Goal: Information Seeking & Learning: Compare options

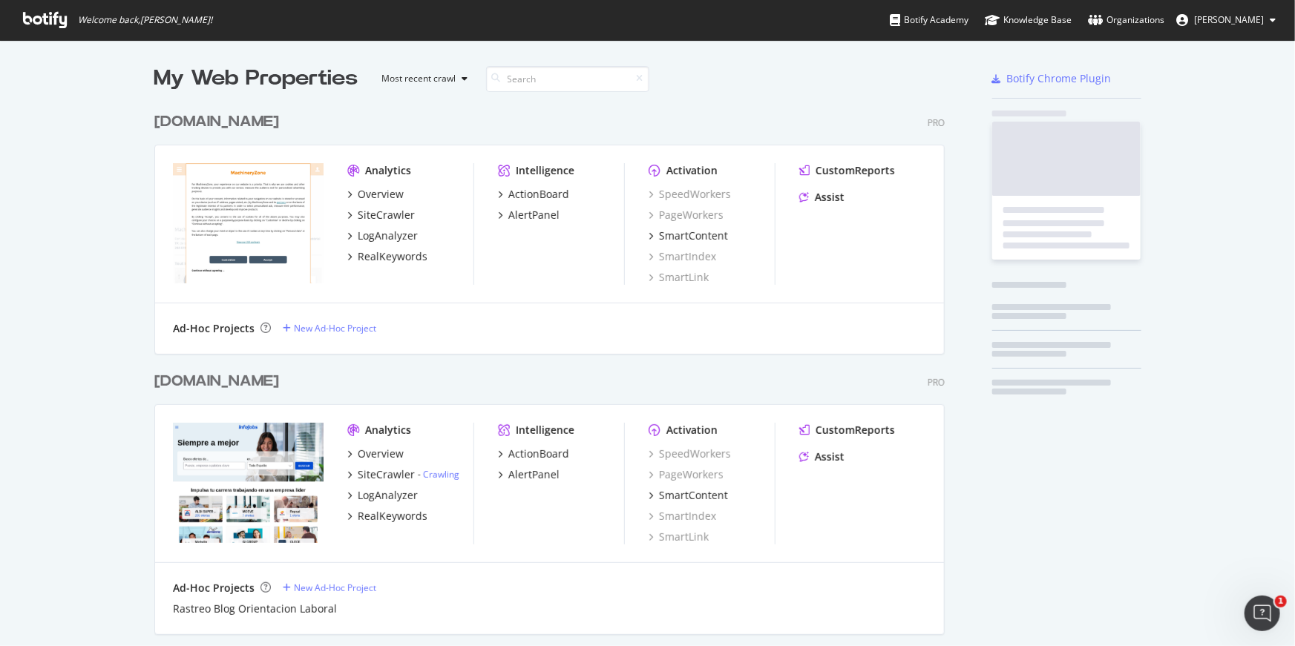
scroll to position [4438, 802]
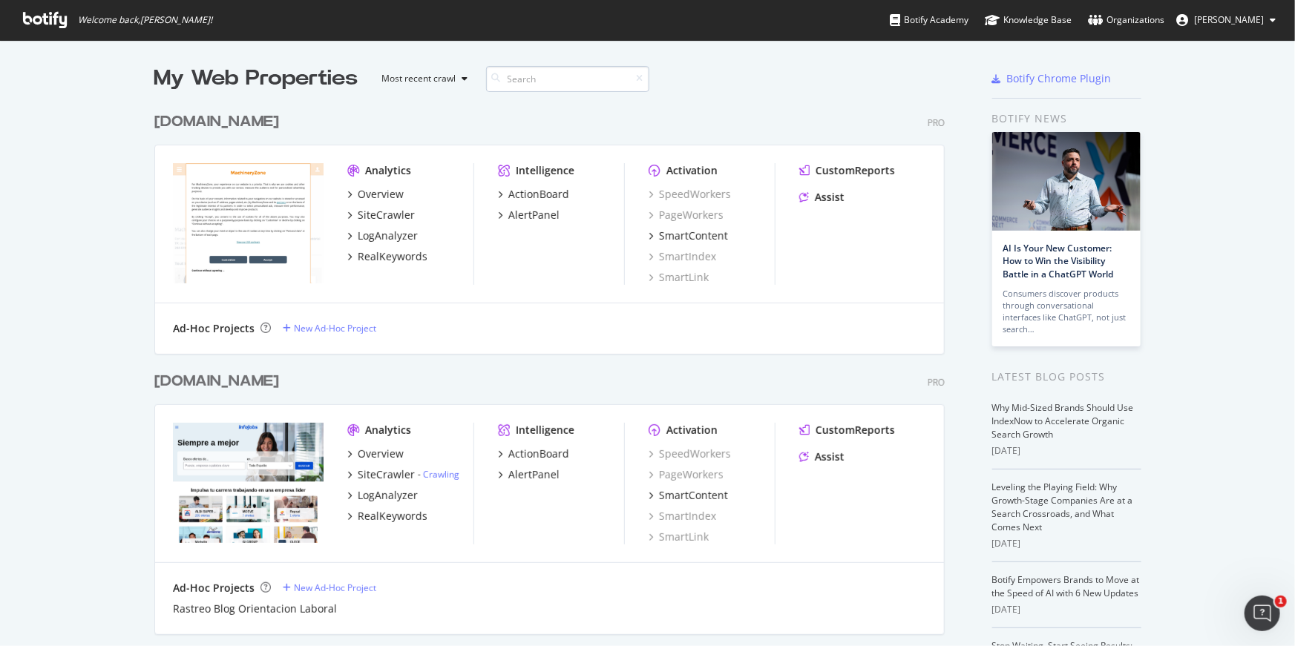
click at [548, 75] on input at bounding box center [567, 79] width 163 height 26
type input "foto"
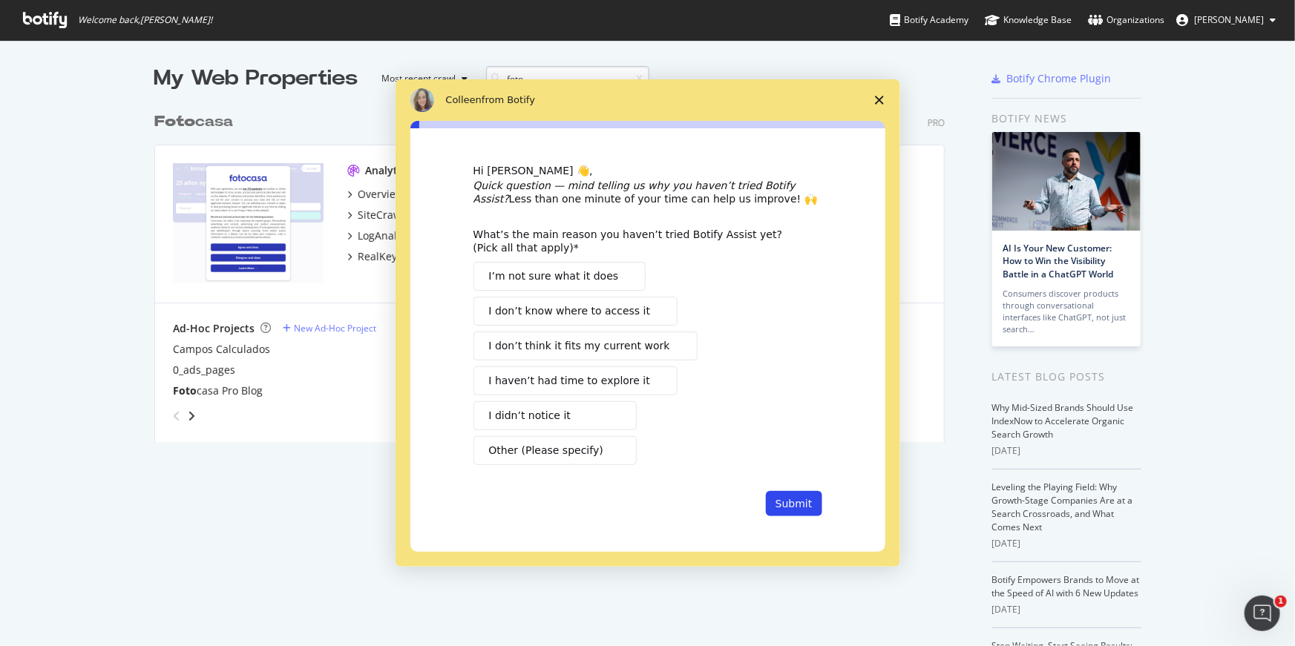
scroll to position [349, 802]
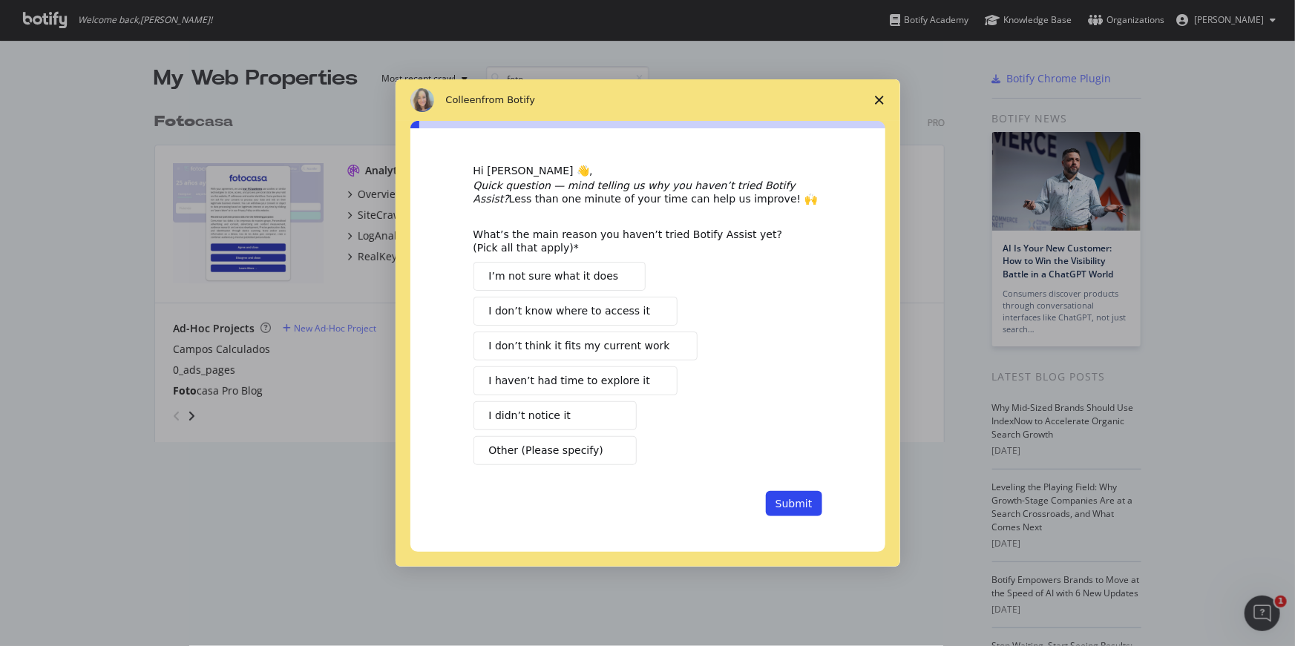
click at [883, 101] on icon "Close survey" at bounding box center [879, 100] width 9 height 9
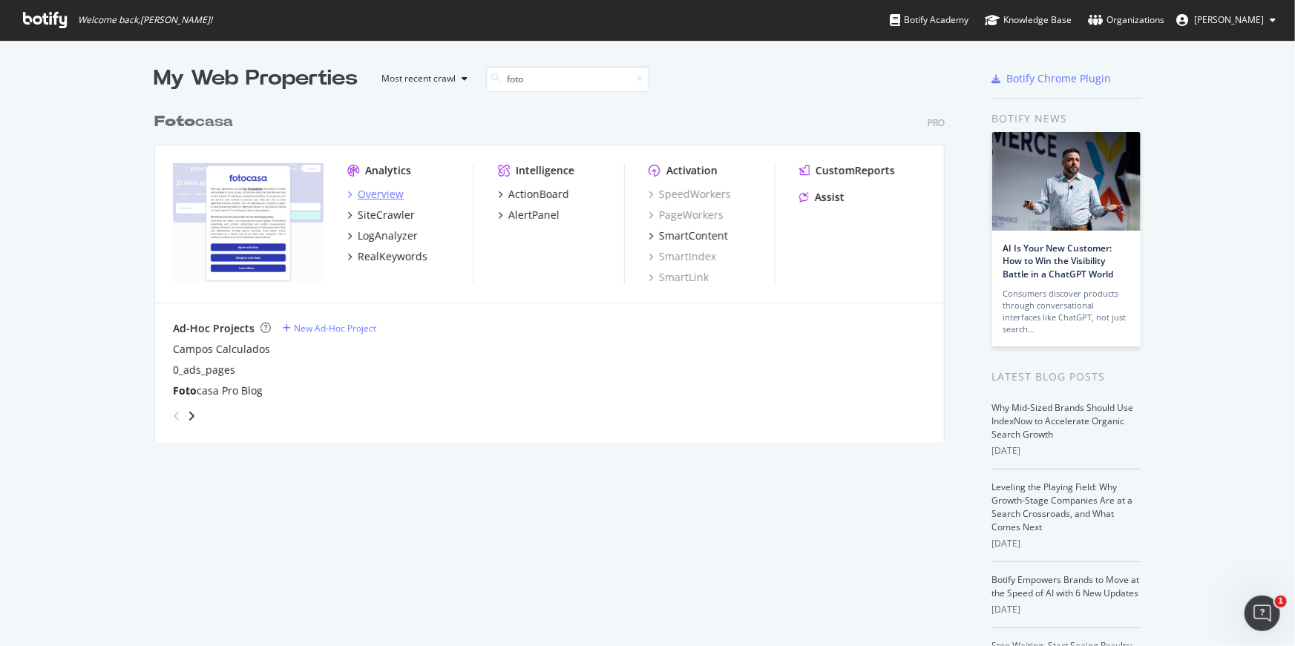
click at [376, 194] on div "Overview" at bounding box center [381, 194] width 46 height 15
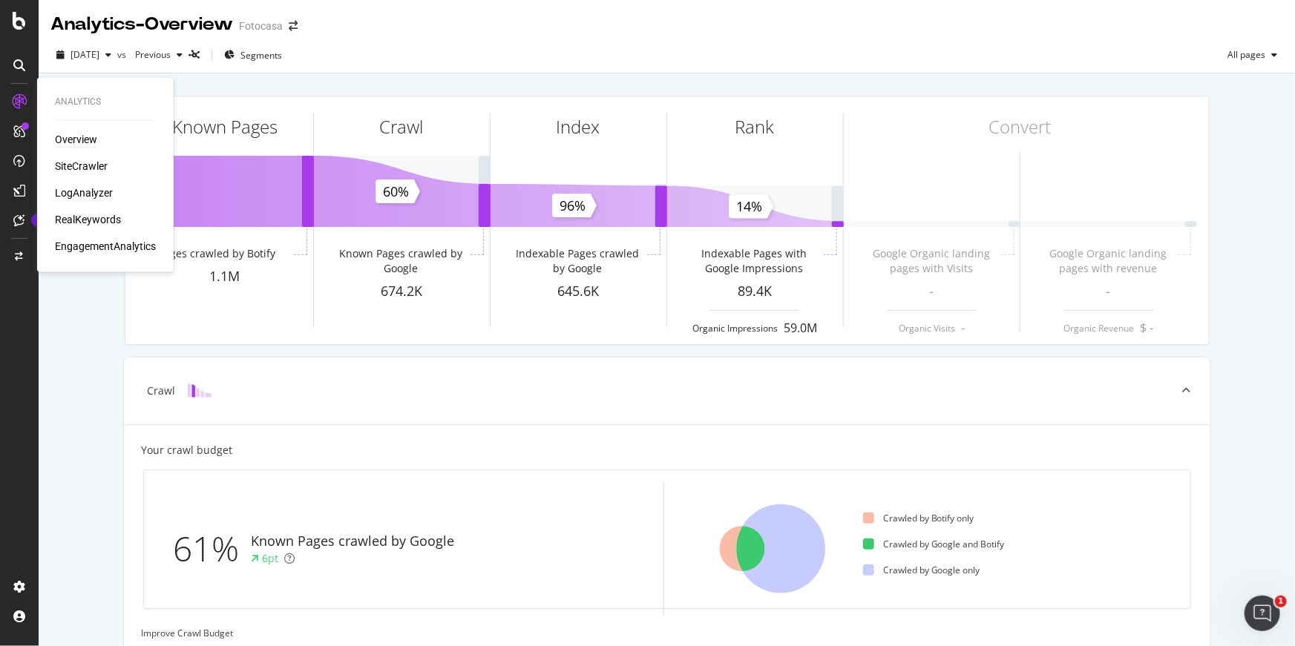
click at [88, 165] on div "SiteCrawler" at bounding box center [81, 167] width 53 height 15
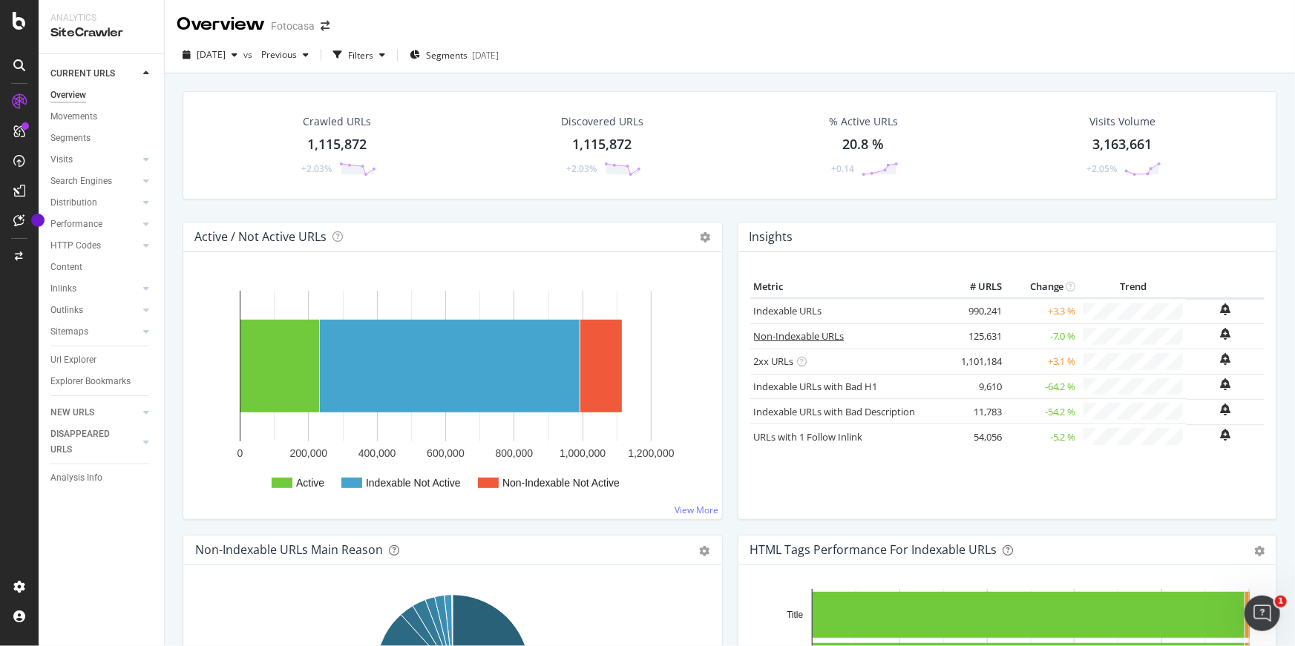
click at [840, 336] on link "Non-Indexable URLs" at bounding box center [799, 336] width 91 height 13
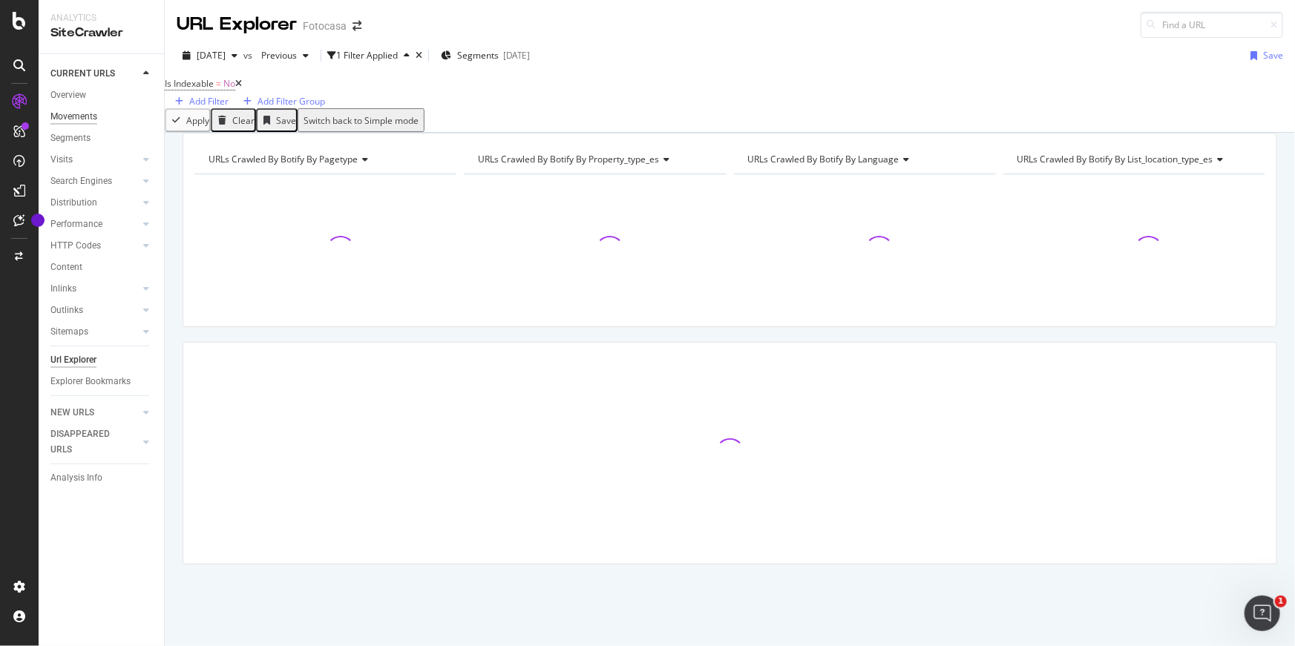
click at [67, 119] on div "Movements" at bounding box center [73, 117] width 47 height 16
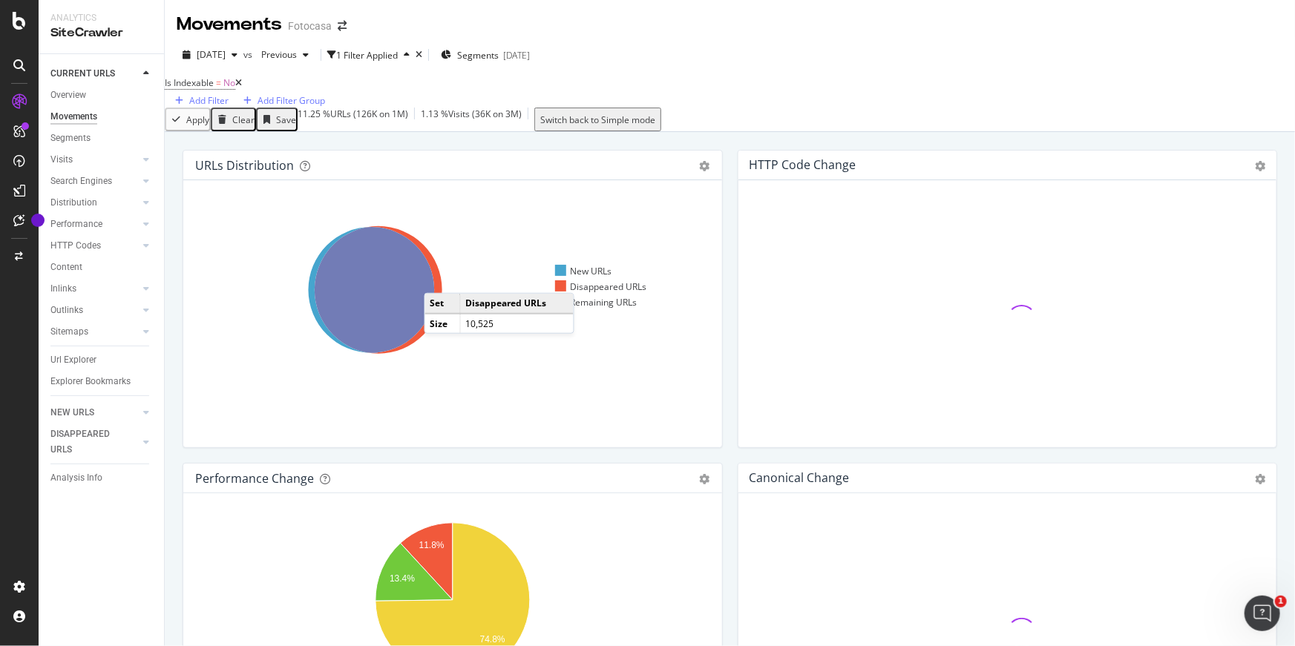
click at [439, 290] on icon at bounding box center [379, 290] width 128 height 128
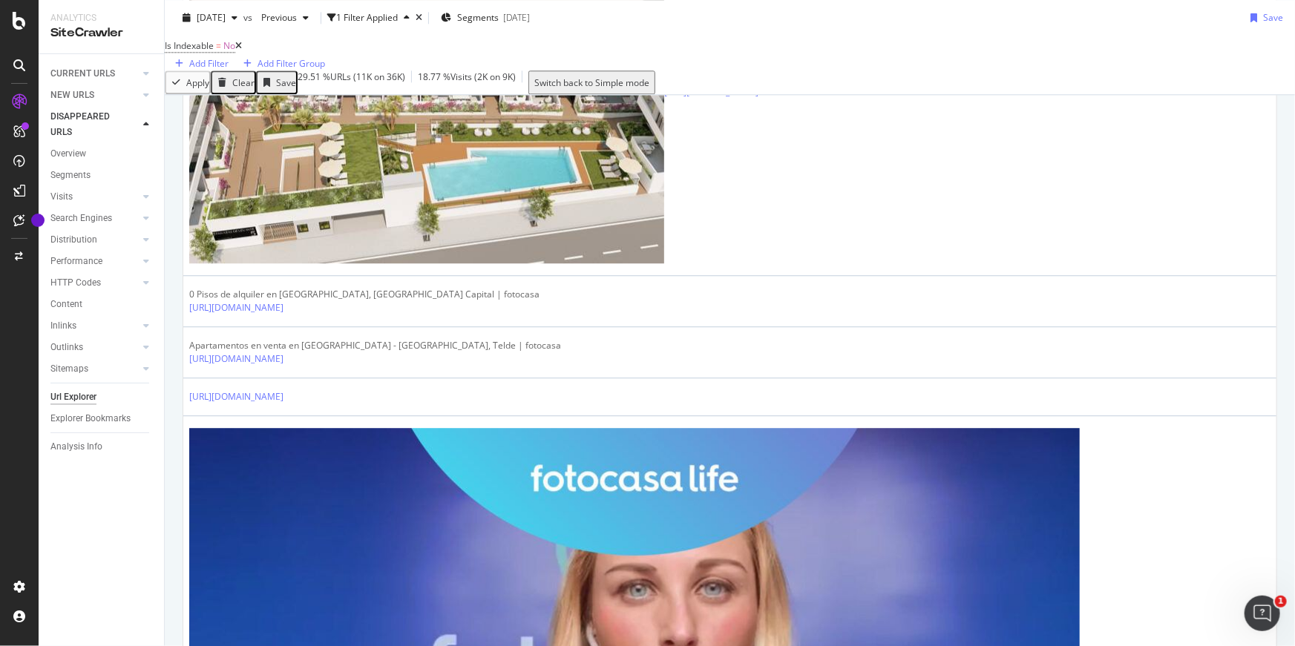
scroll to position [1858, 0]
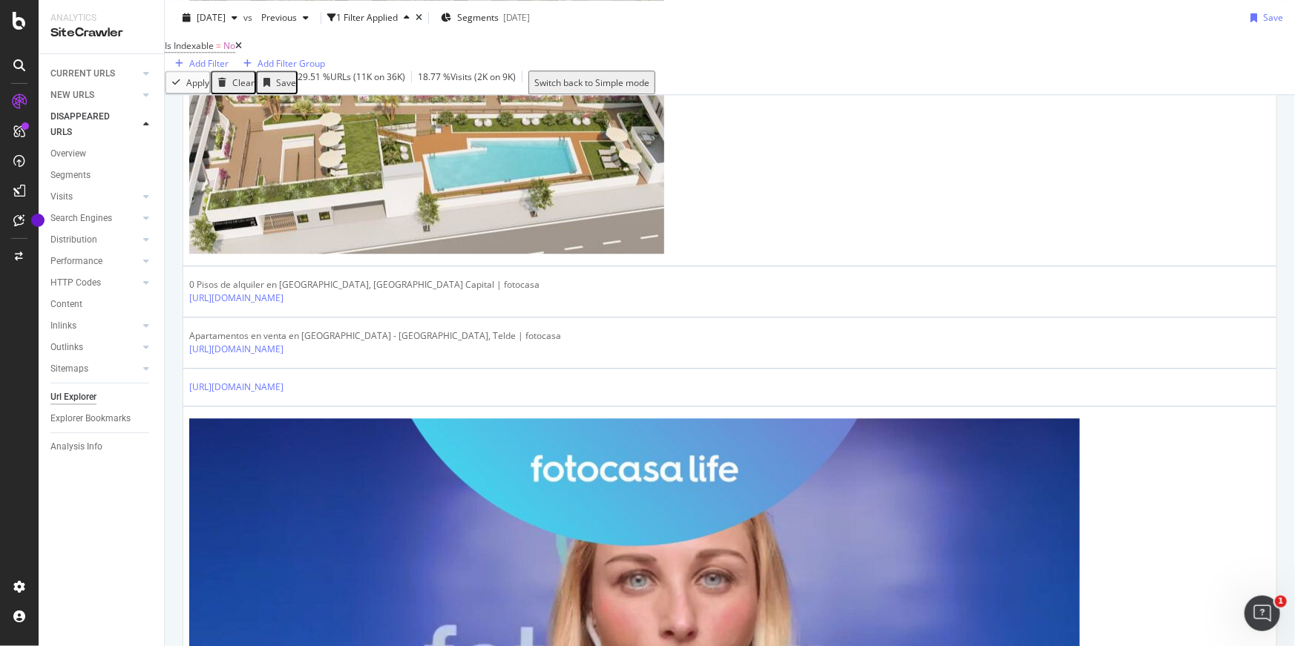
click at [242, 50] on icon at bounding box center [238, 46] width 7 height 9
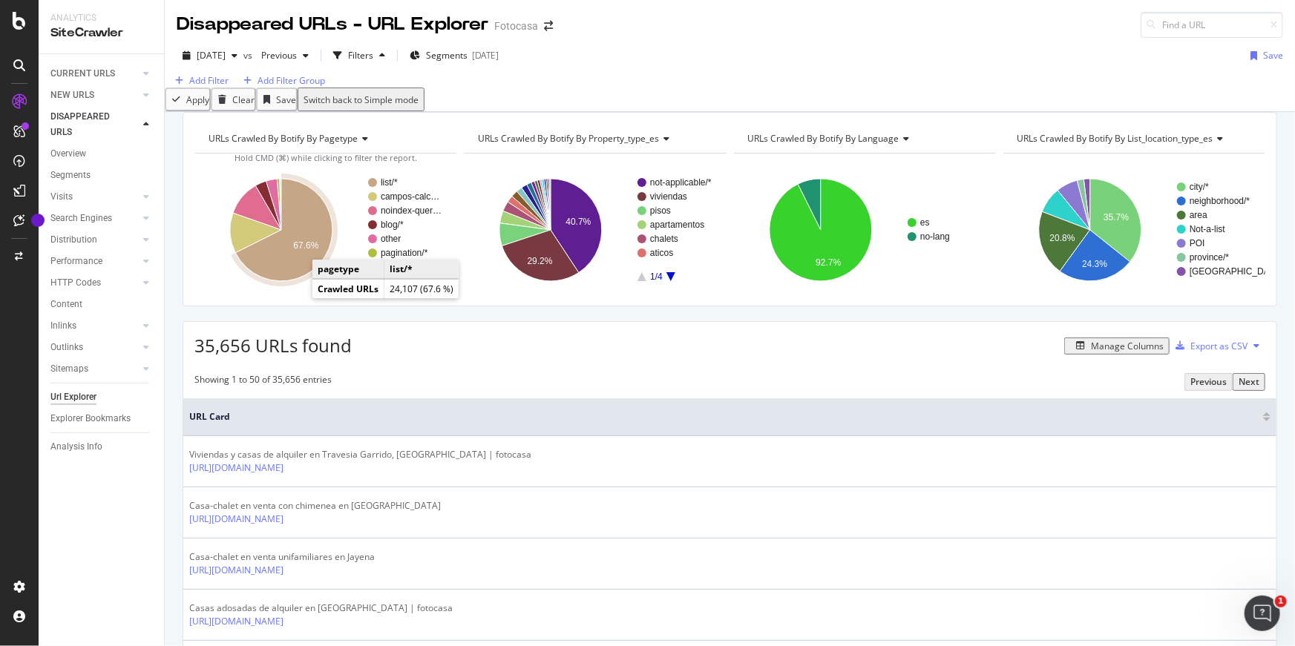
click at [290, 281] on icon "A chart." at bounding box center [283, 230] width 97 height 102
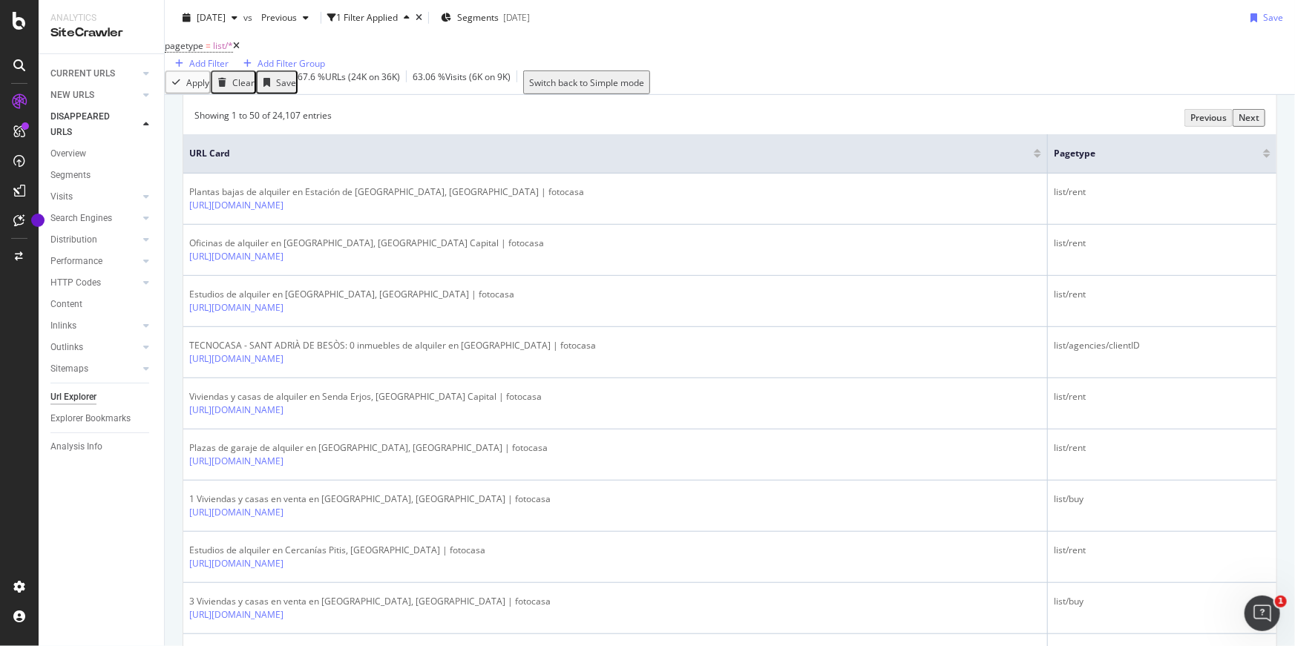
scroll to position [345, 0]
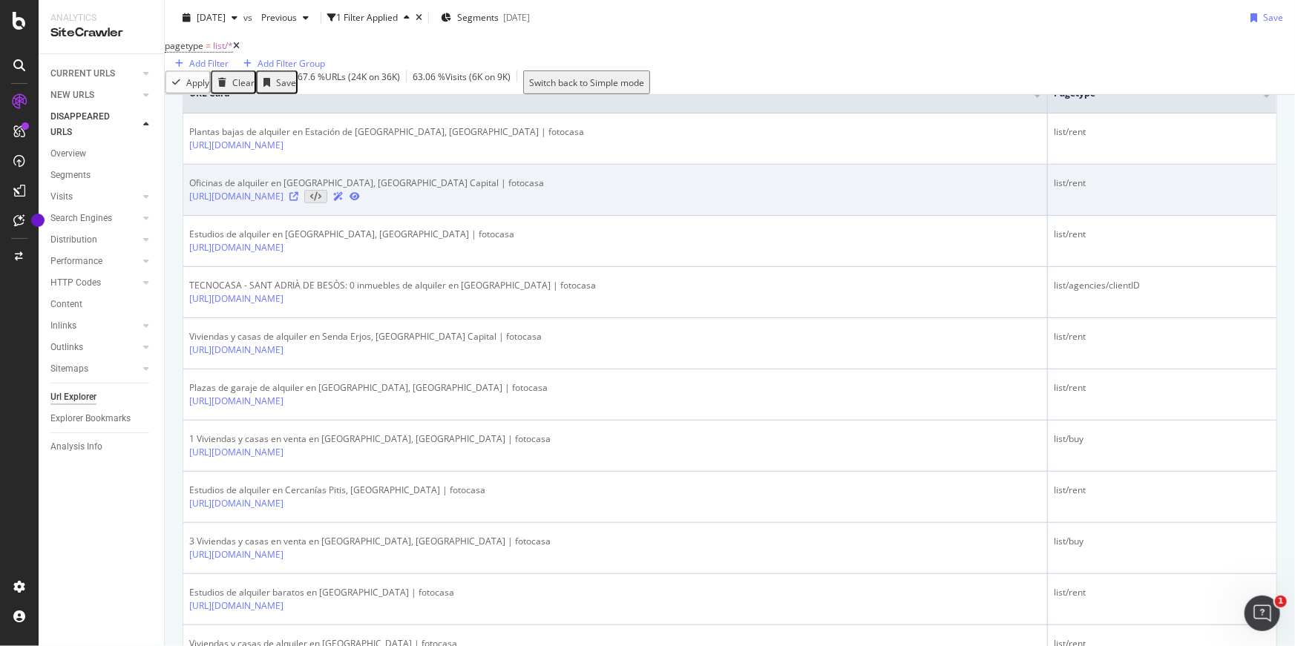
click at [298, 201] on icon at bounding box center [293, 196] width 9 height 9
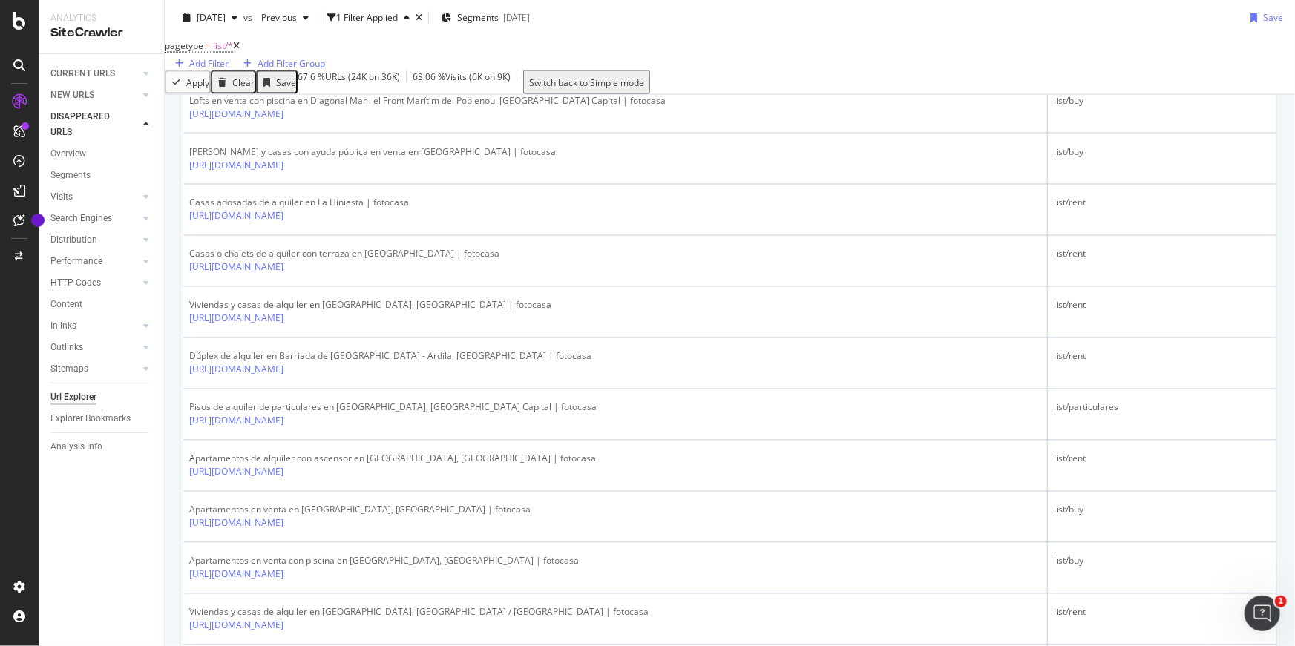
scroll to position [1372, 0]
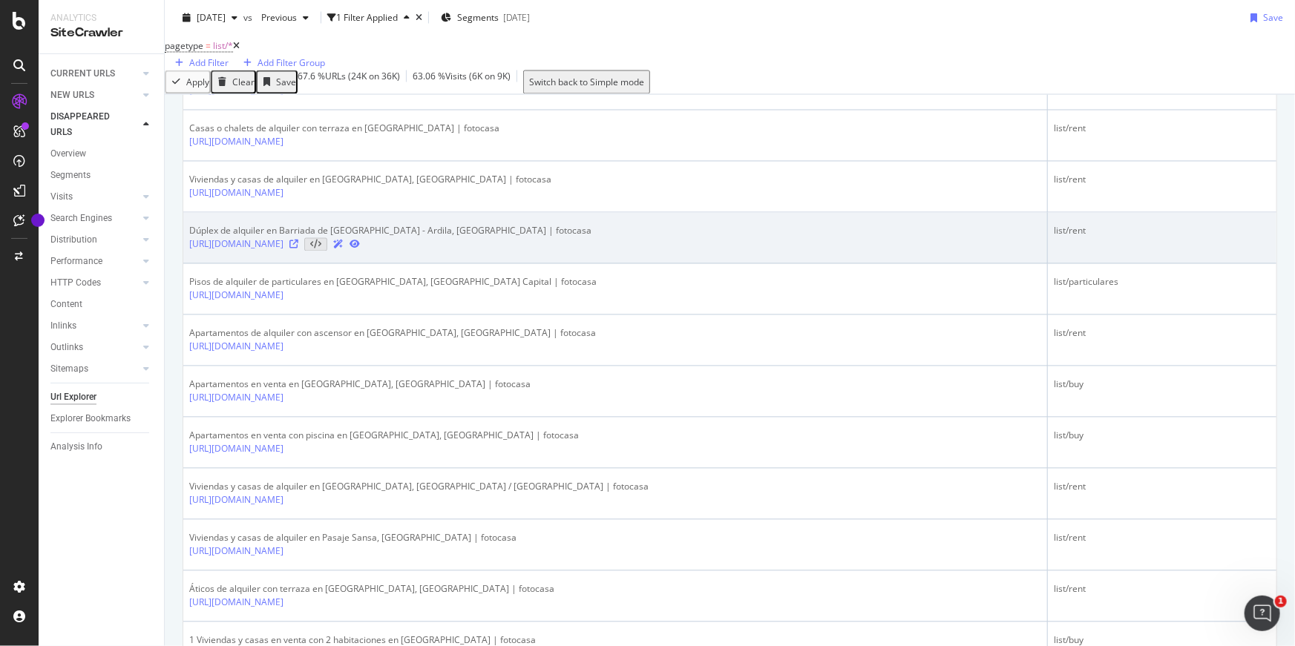
click at [298, 249] on icon at bounding box center [293, 244] width 9 height 9
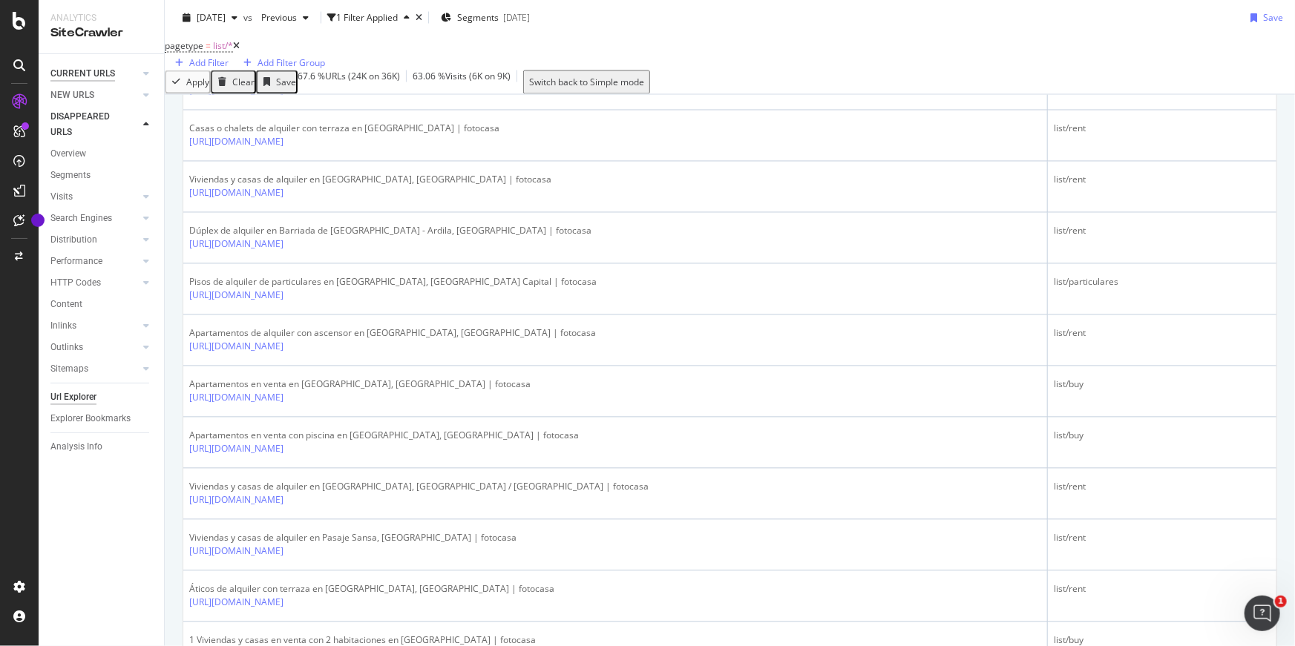
click at [67, 74] on div "CURRENT URLS" at bounding box center [82, 74] width 65 height 16
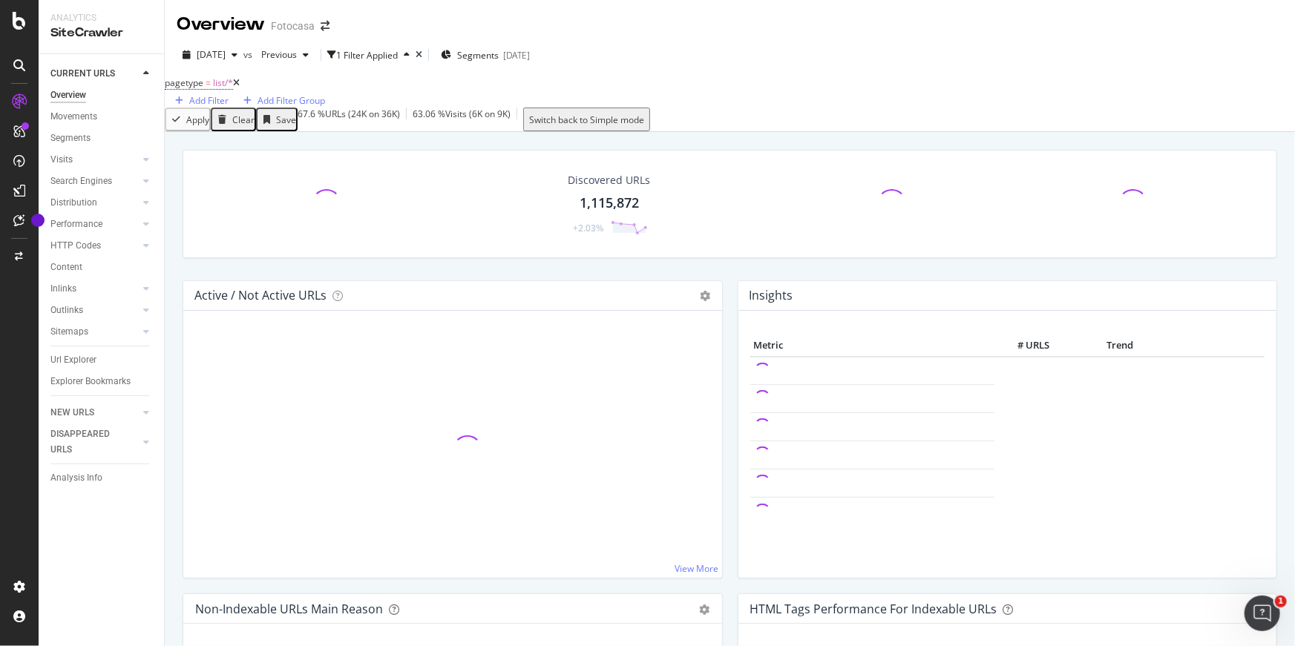
click at [240, 88] on icon at bounding box center [236, 83] width 7 height 9
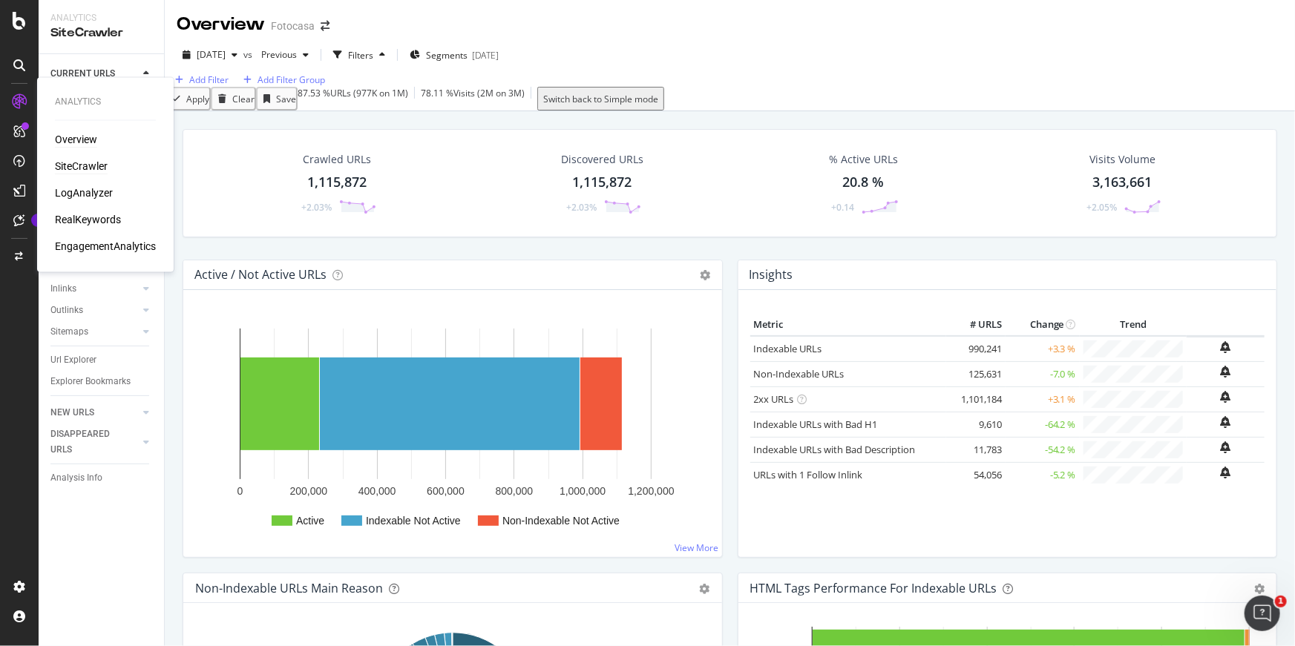
click at [83, 138] on div "Overview" at bounding box center [76, 140] width 42 height 15
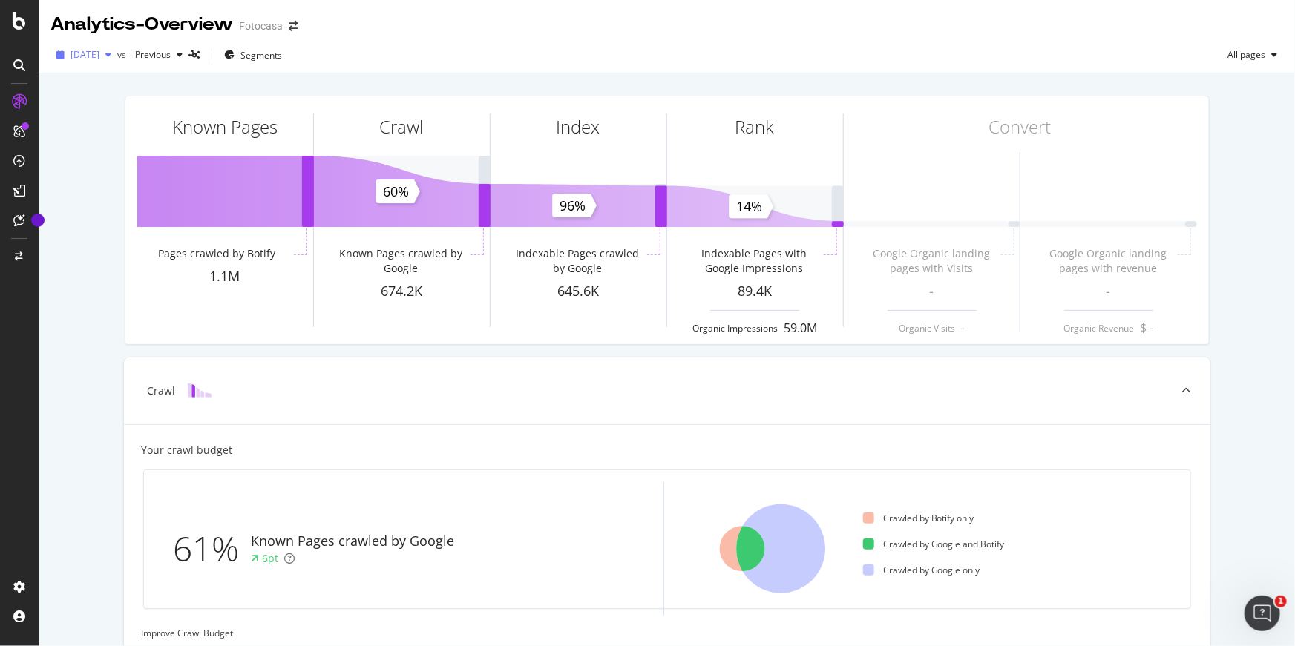
click at [99, 54] on span "[DATE]" at bounding box center [85, 54] width 29 height 13
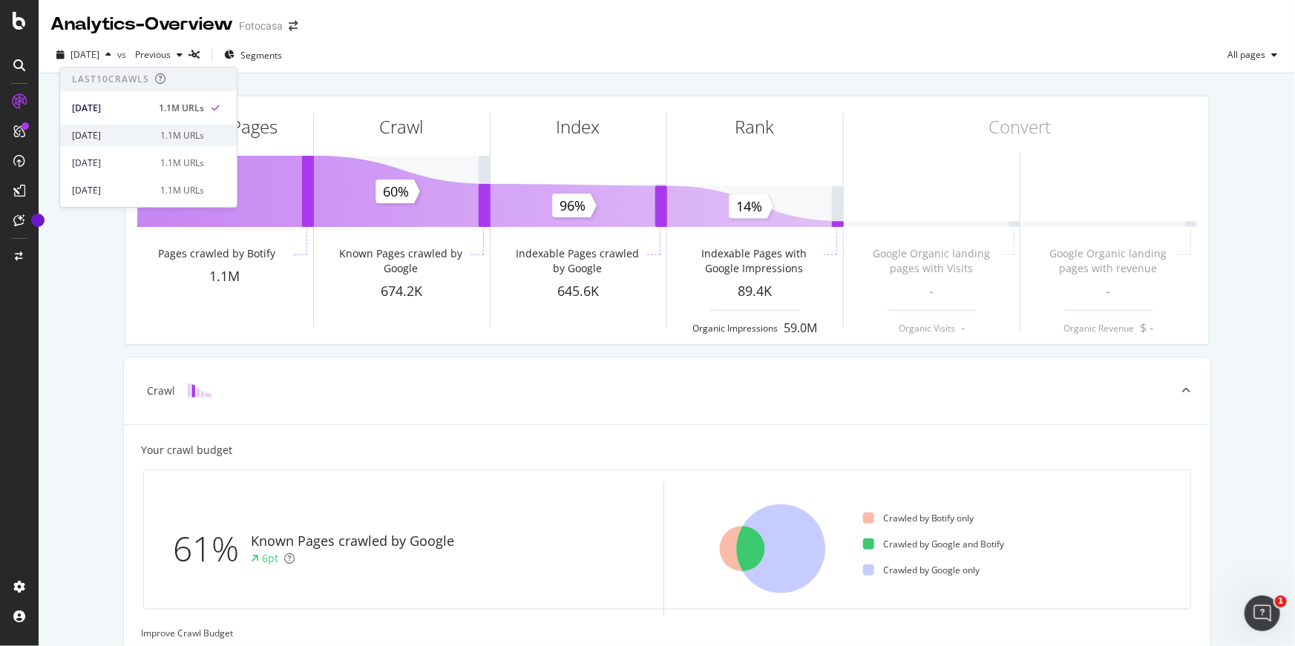
click at [125, 125] on div "[DATE] 1.1M URLs" at bounding box center [148, 136] width 177 height 22
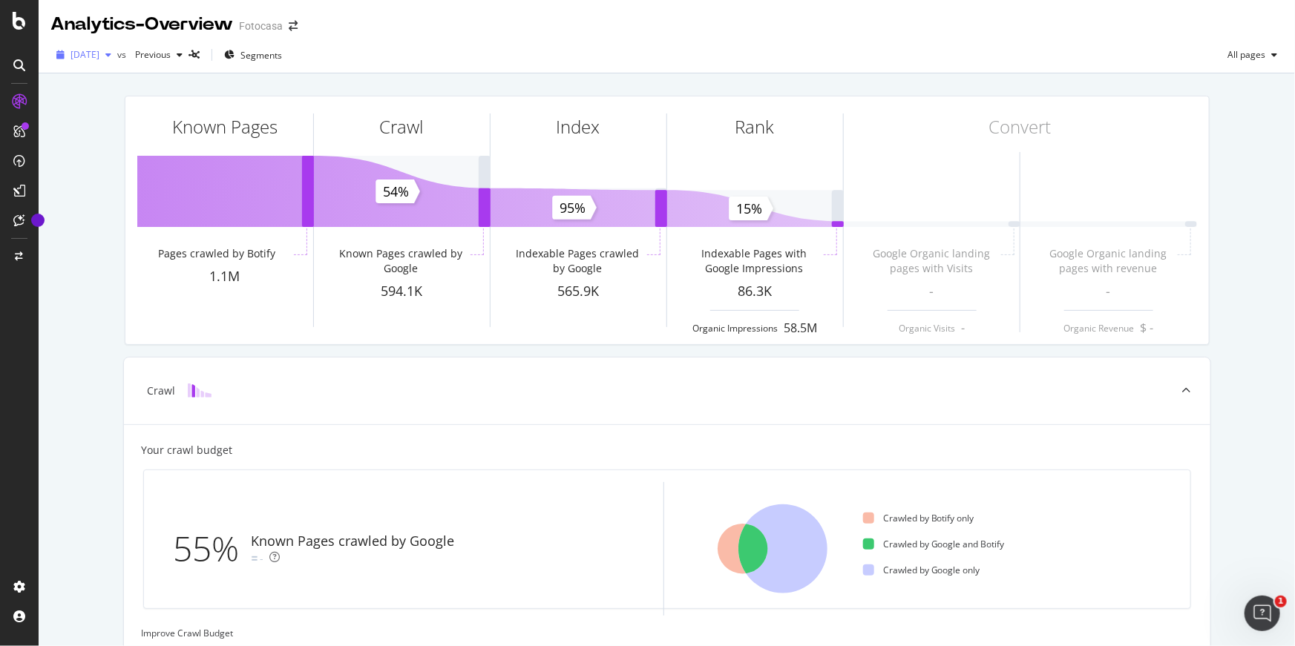
click at [99, 56] on span "[DATE]" at bounding box center [85, 54] width 29 height 13
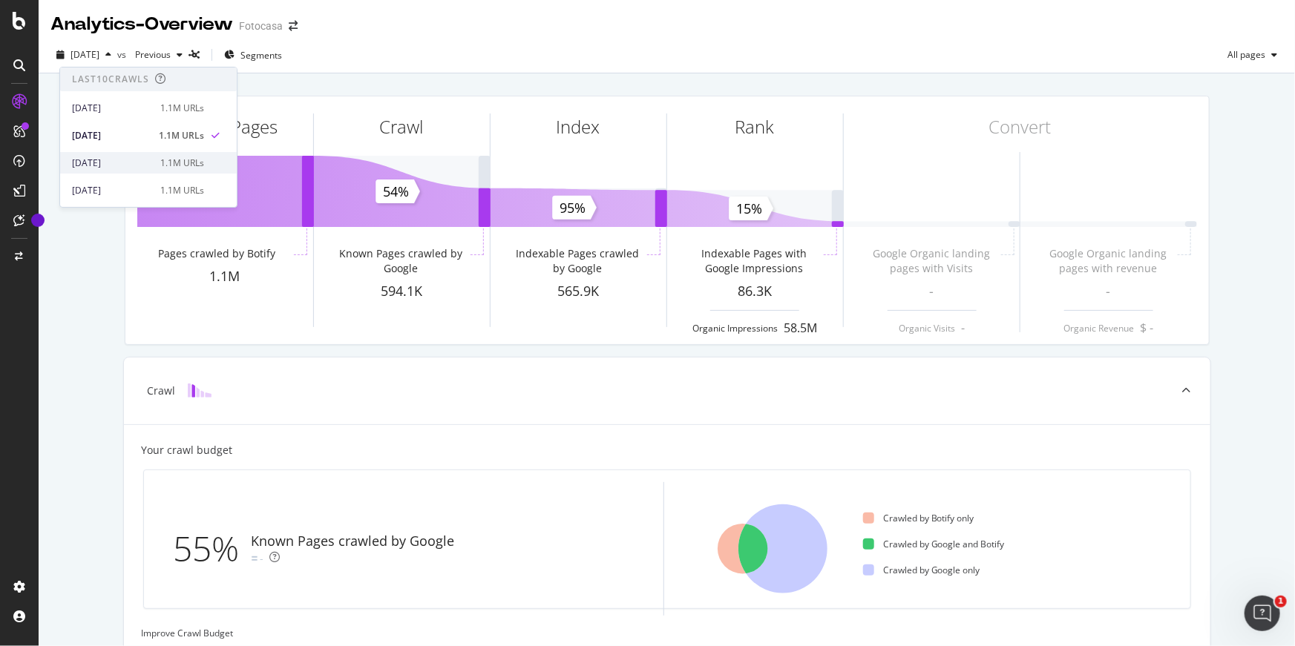
click at [134, 160] on div "[DATE]" at bounding box center [111, 163] width 79 height 13
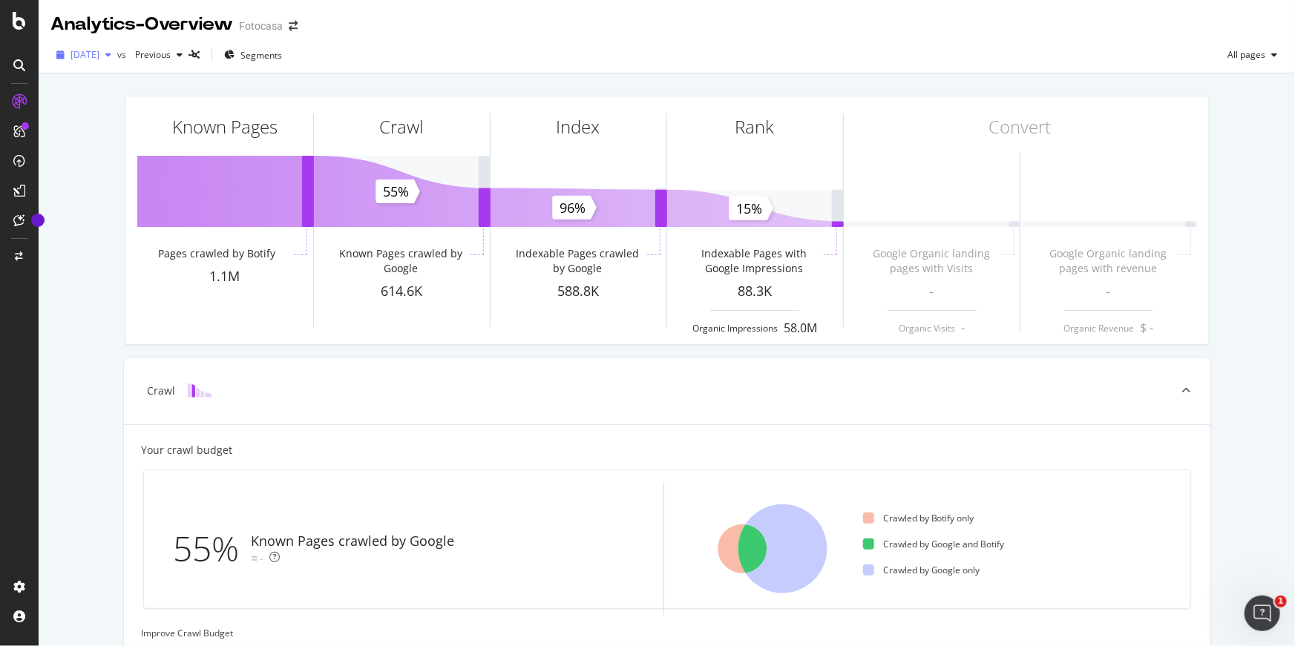
click at [96, 52] on span "[DATE]" at bounding box center [85, 54] width 29 height 13
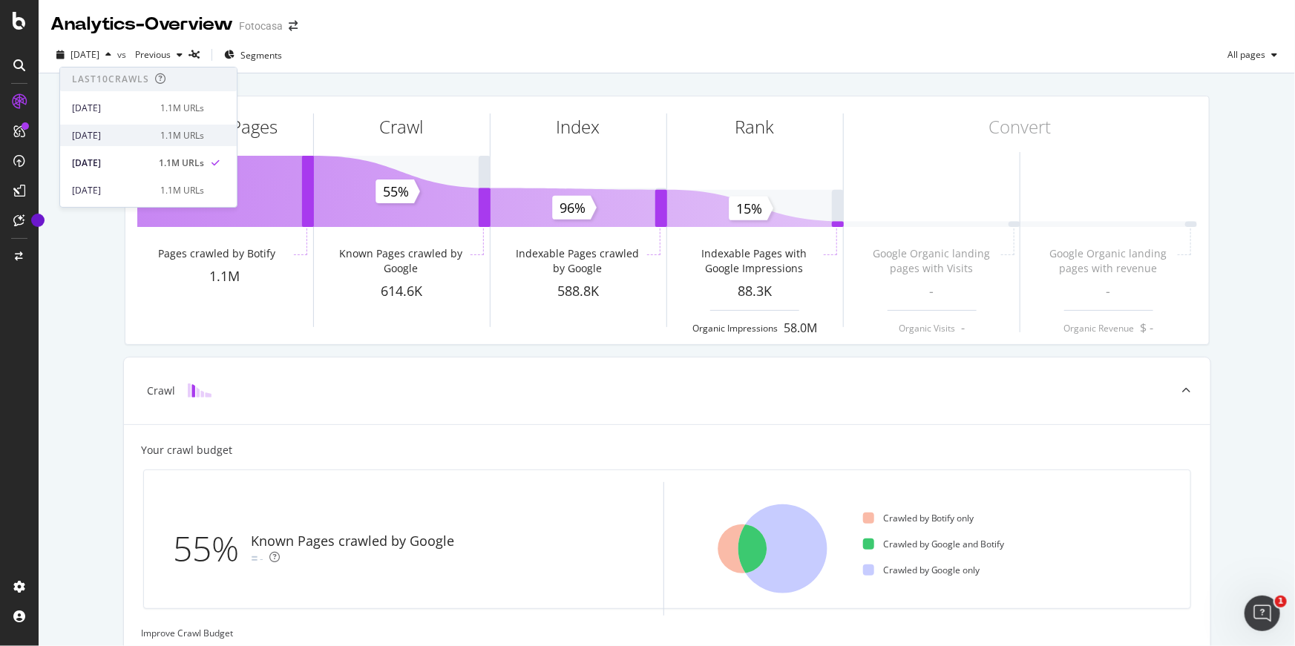
click at [140, 140] on div "[DATE]" at bounding box center [111, 135] width 79 height 13
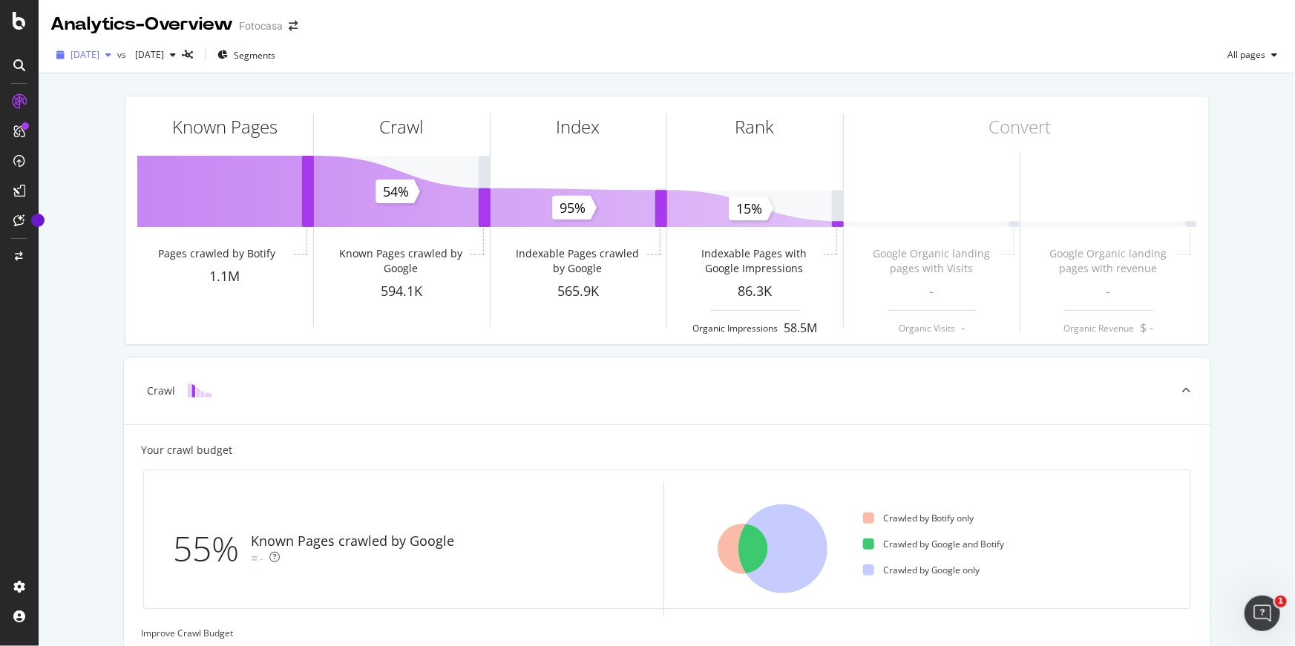
click at [99, 56] on span "[DATE]" at bounding box center [85, 54] width 29 height 13
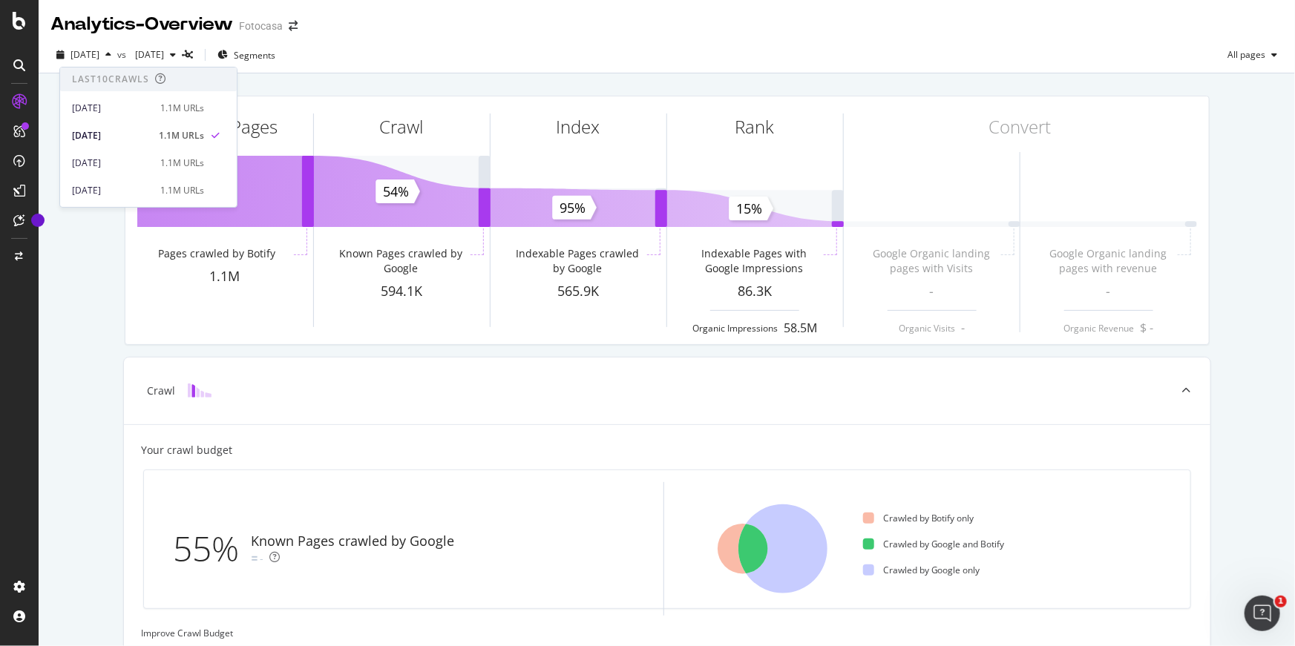
click at [90, 275] on div "Known Pages Pages crawled by Botify 1.1M Crawl Known Pages crawled by Google 59…" at bounding box center [667, 572] width 1256 height 999
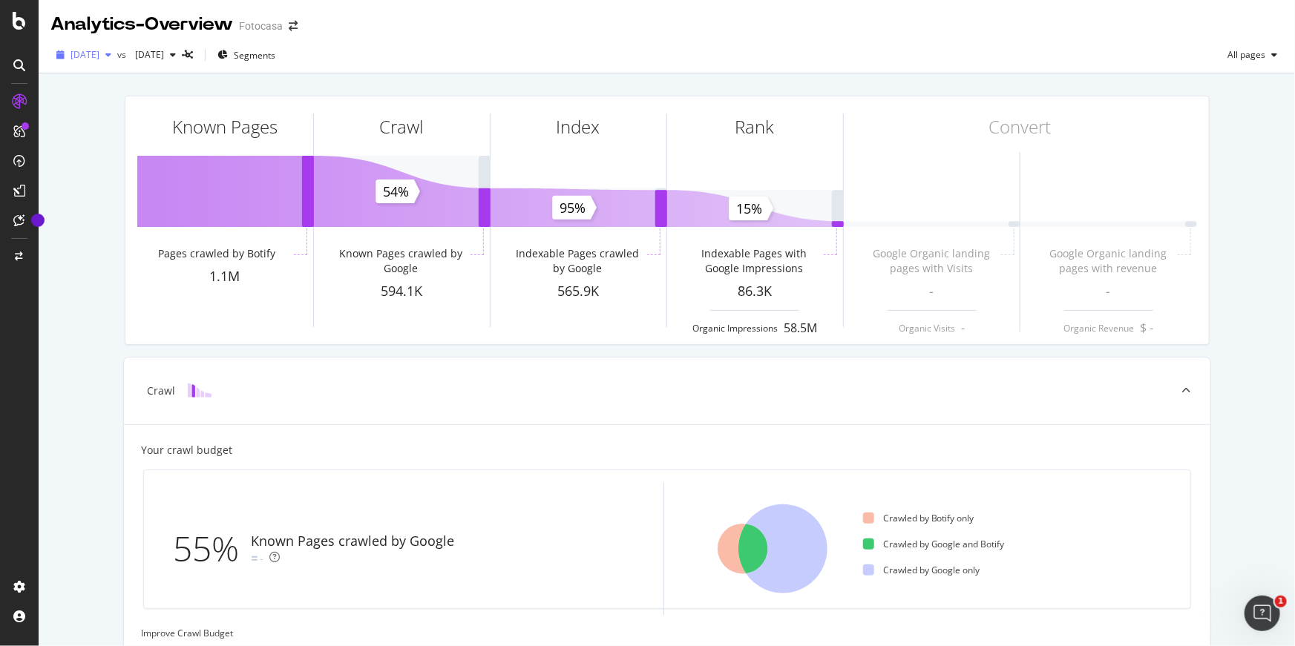
click at [94, 54] on span "[DATE]" at bounding box center [85, 54] width 29 height 13
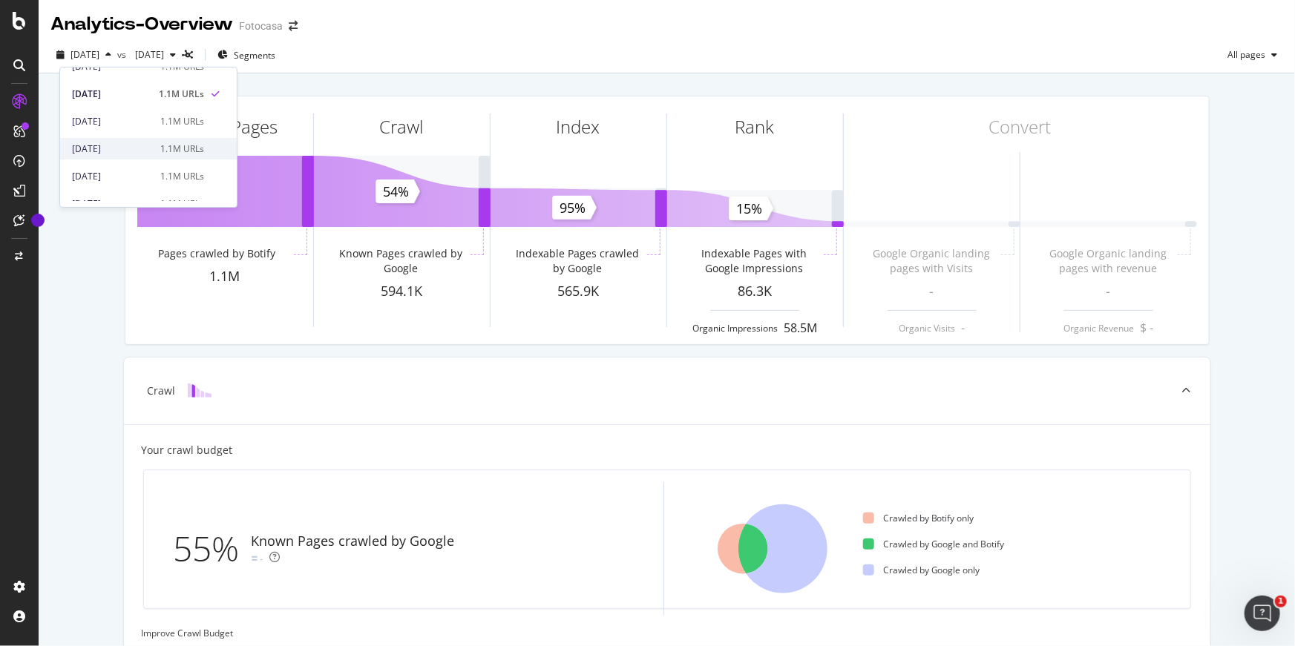
scroll to position [41, 0]
click at [138, 150] on div "[DATE]" at bounding box center [111, 149] width 79 height 13
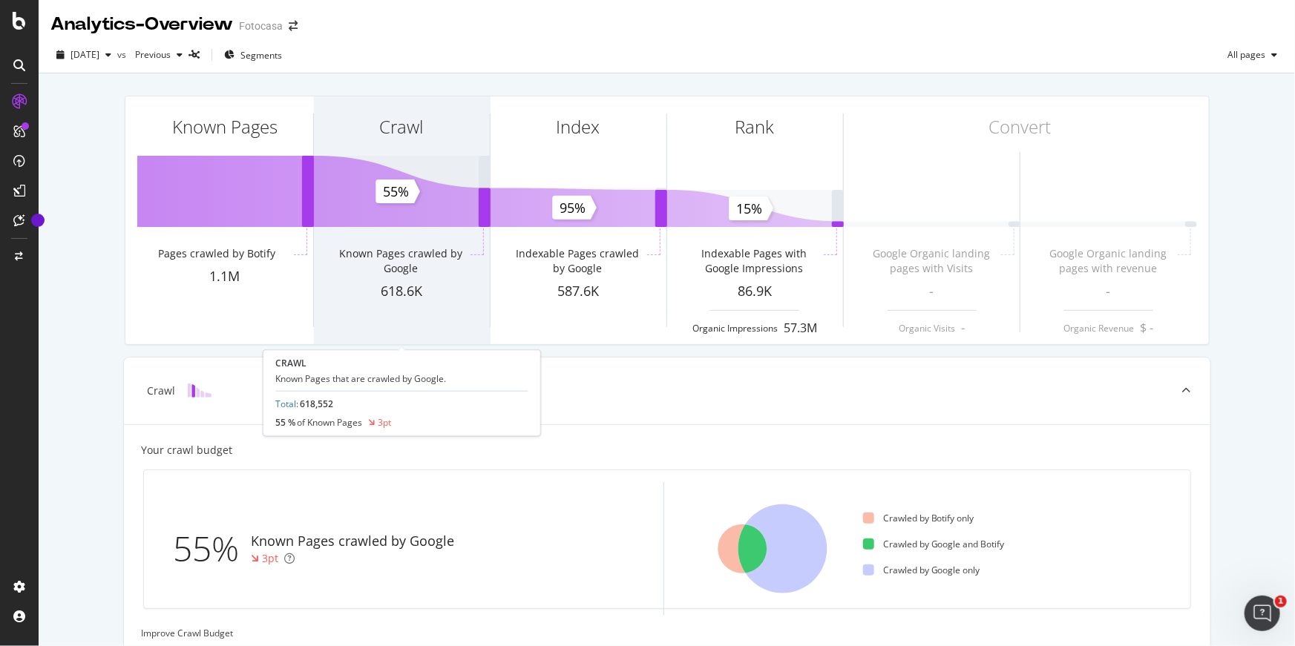
click at [388, 292] on div "618.6K" at bounding box center [402, 291] width 176 height 19
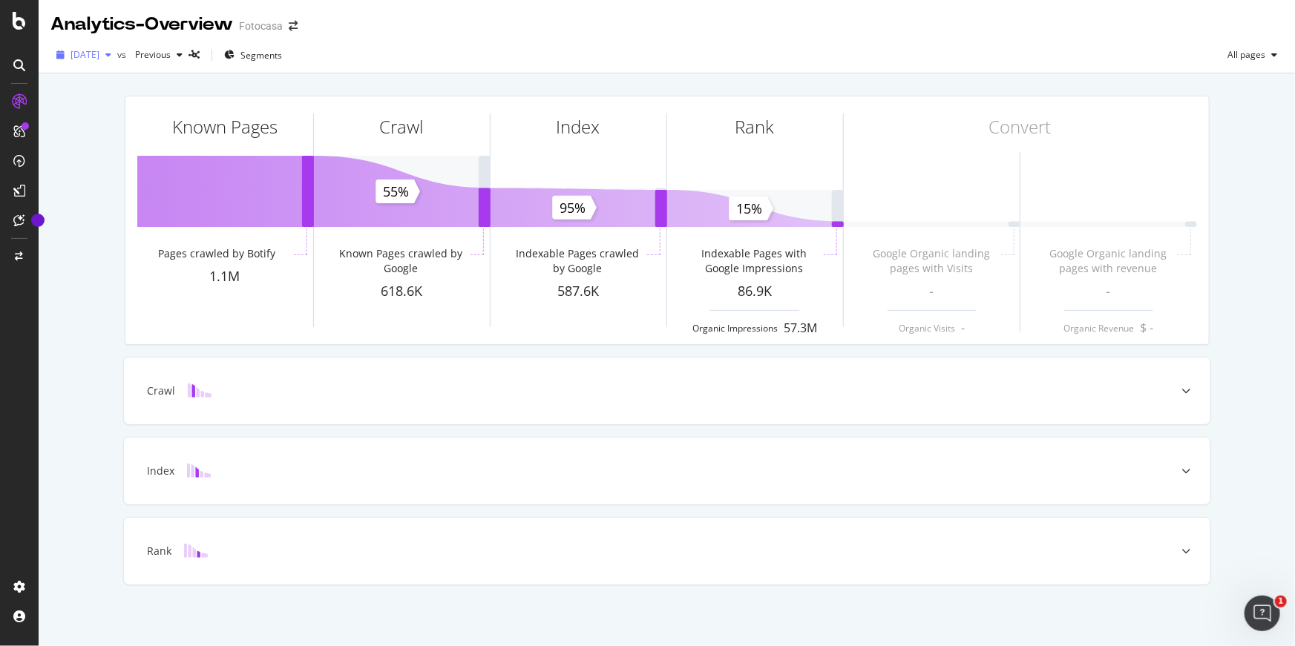
click at [116, 65] on div "[DATE]" at bounding box center [83, 55] width 67 height 22
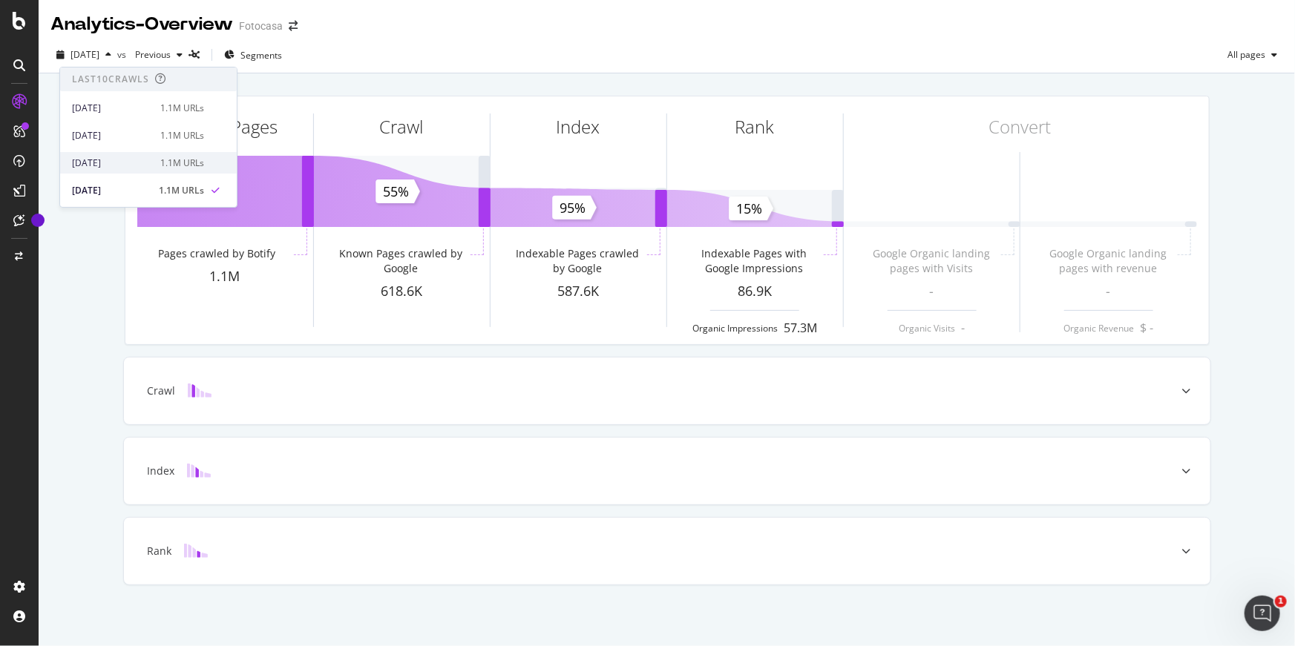
scroll to position [37, 0]
click at [144, 174] on div "[DATE]" at bounding box center [111, 180] width 79 height 13
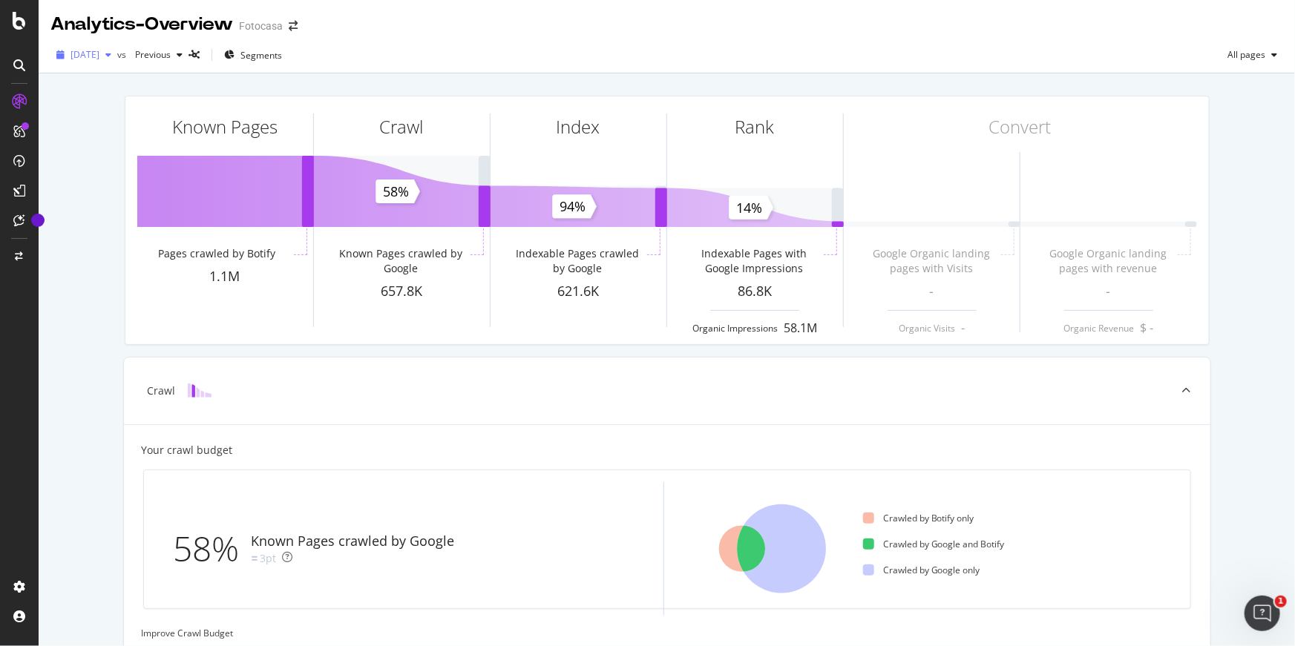
click at [99, 57] on span "[DATE]" at bounding box center [85, 54] width 29 height 13
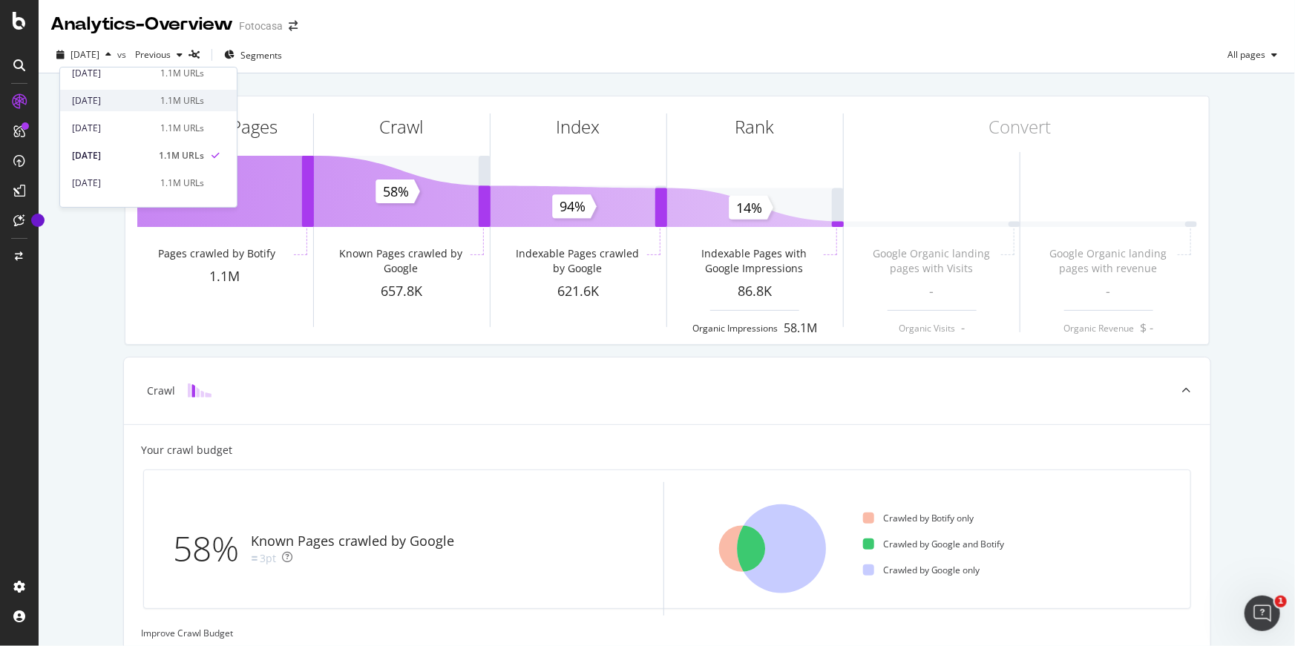
scroll to position [72, 0]
click at [145, 173] on div "[DATE]" at bounding box center [111, 173] width 79 height 13
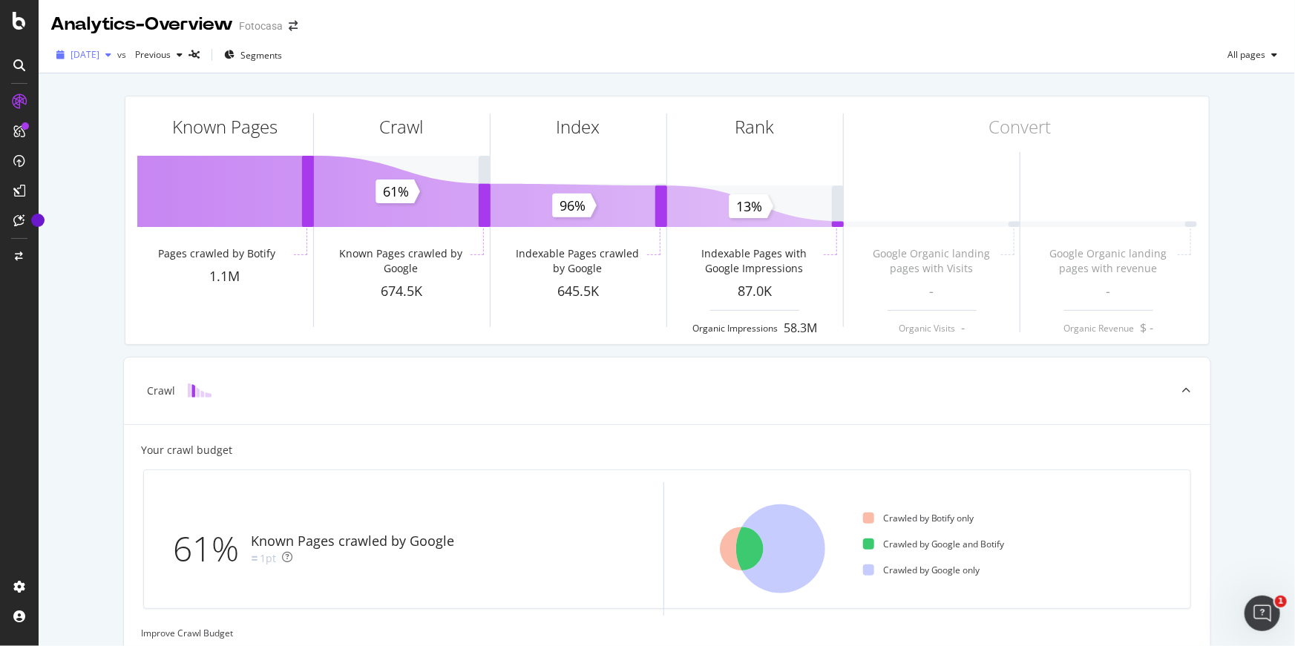
click at [99, 58] on span "[DATE]" at bounding box center [85, 54] width 29 height 13
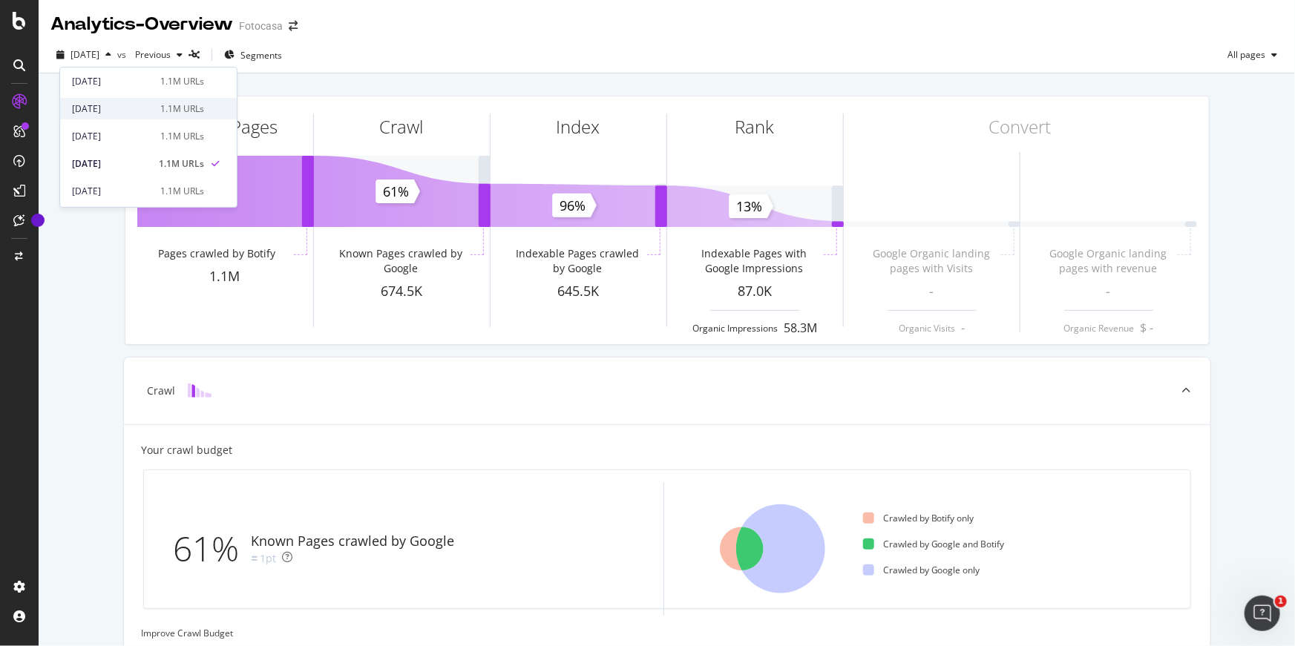
scroll to position [84, 0]
click at [137, 185] on div "[DATE]" at bounding box center [111, 189] width 79 height 13
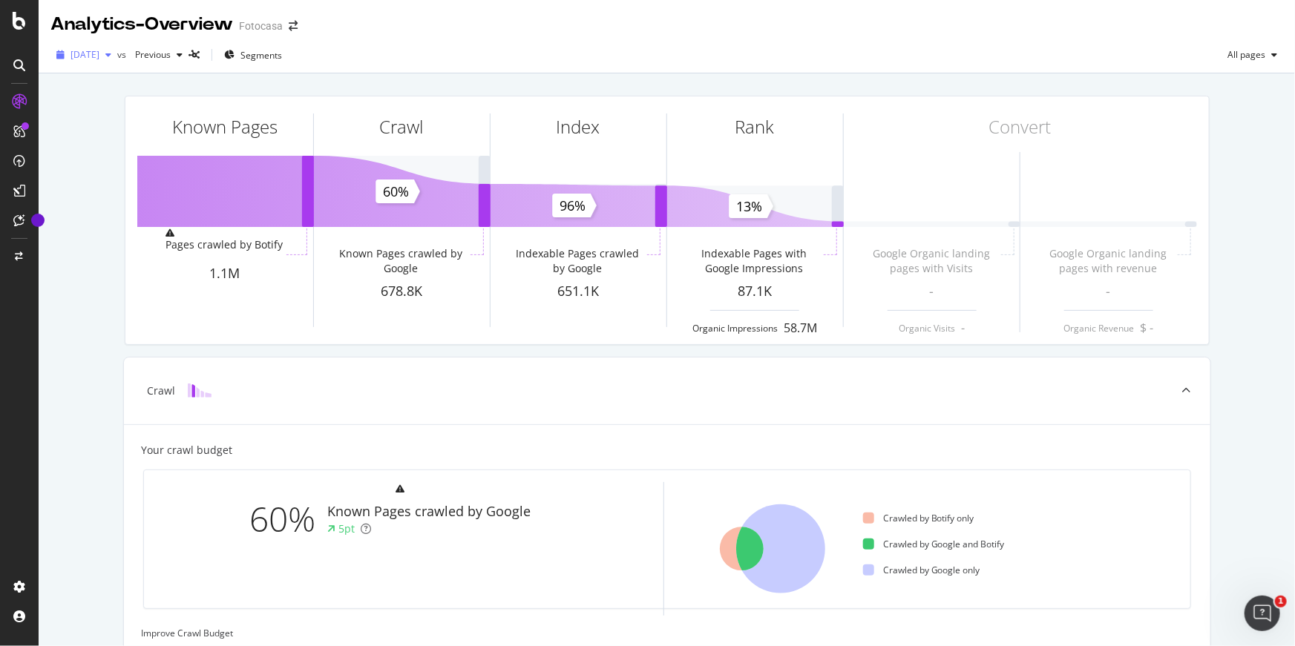
click at [99, 52] on span "[DATE]" at bounding box center [85, 54] width 29 height 13
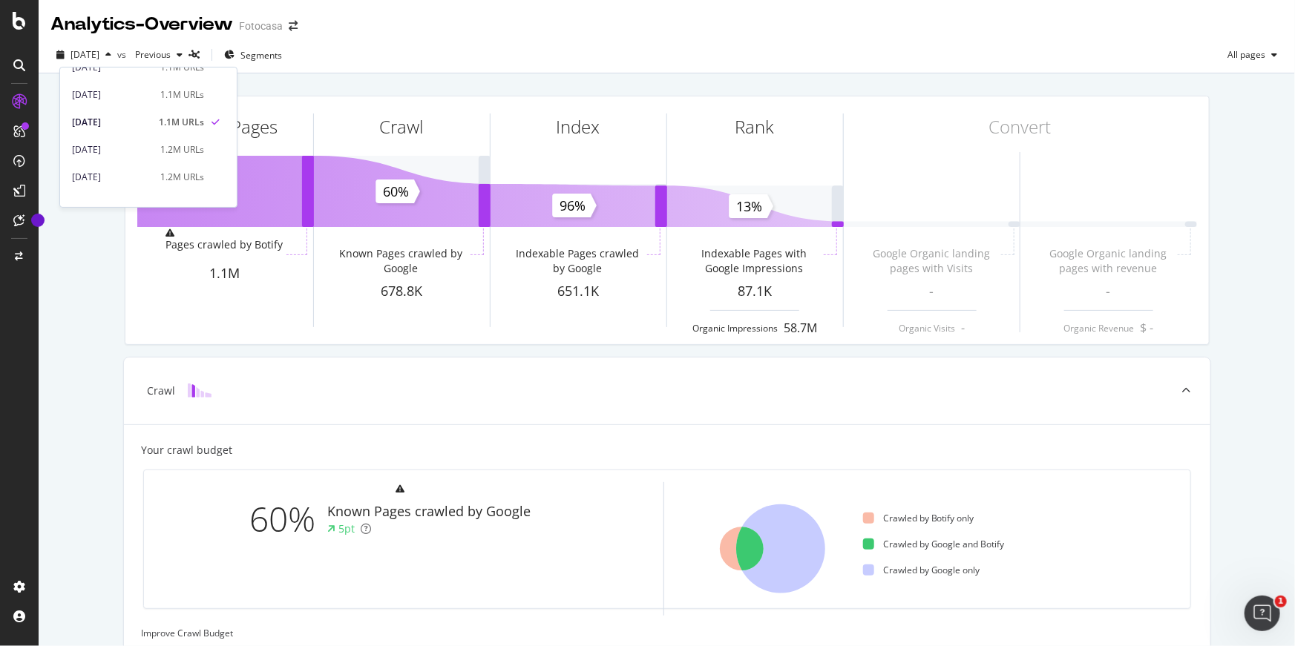
scroll to position [173, 0]
click at [140, 130] on div "[DATE]" at bounding box center [111, 127] width 79 height 13
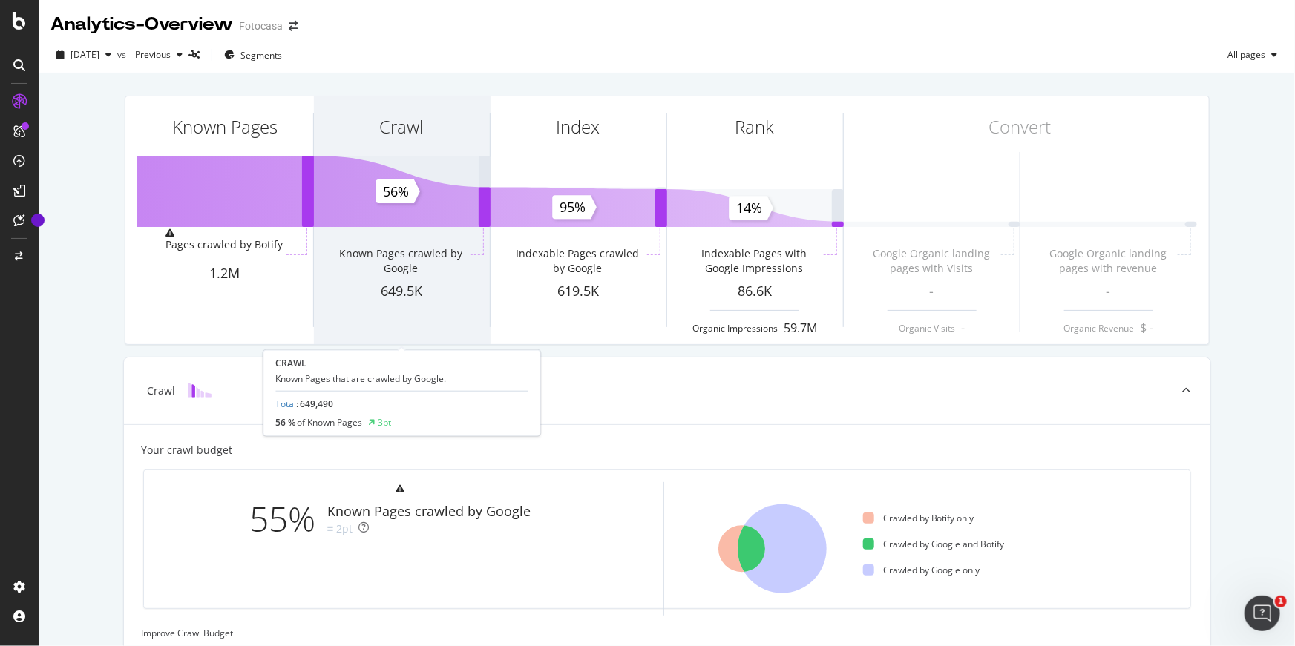
click at [407, 324] on div "Crawl Known Pages crawled by Google 649.5K" at bounding box center [402, 220] width 176 height 248
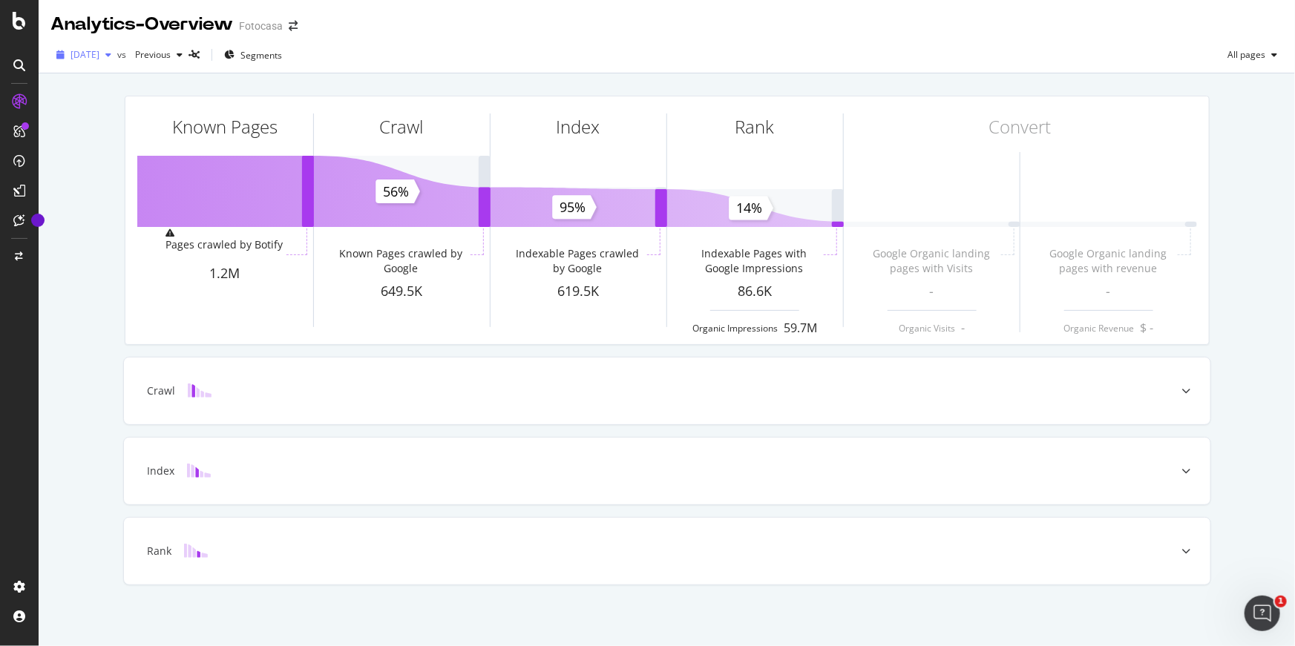
click at [99, 53] on span "[DATE]" at bounding box center [85, 54] width 29 height 13
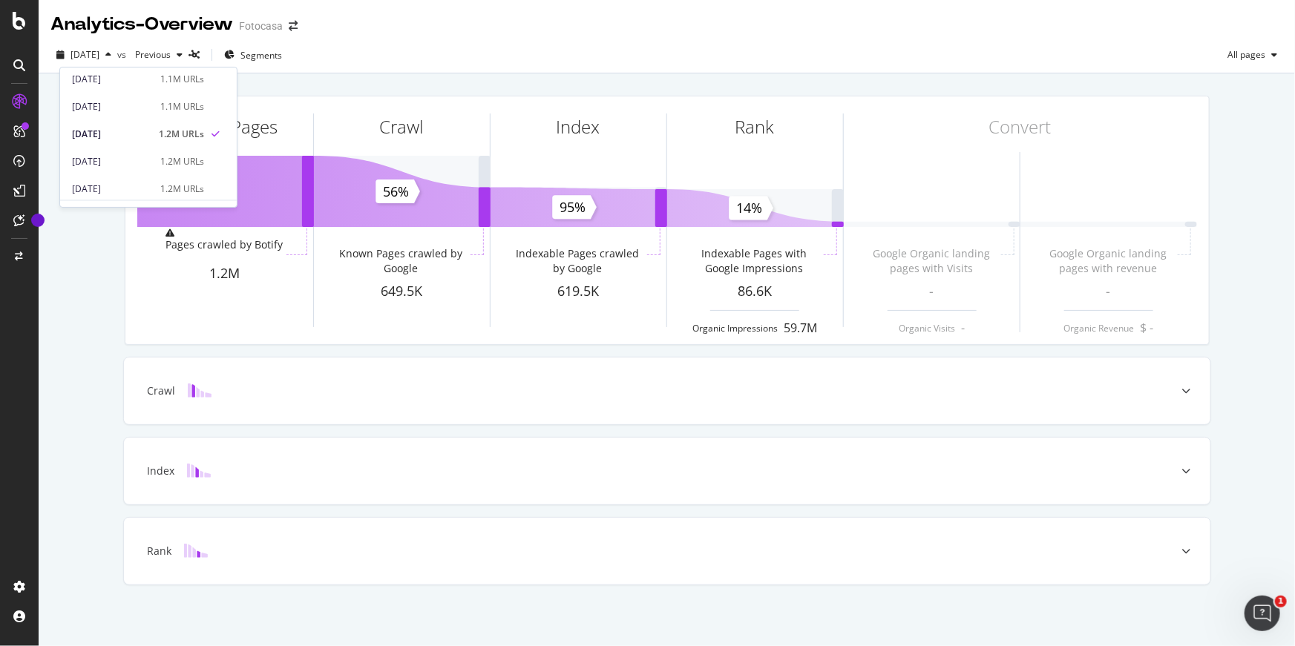
scroll to position [168, 0]
click at [113, 159] on div "[DATE]" at bounding box center [111, 160] width 79 height 13
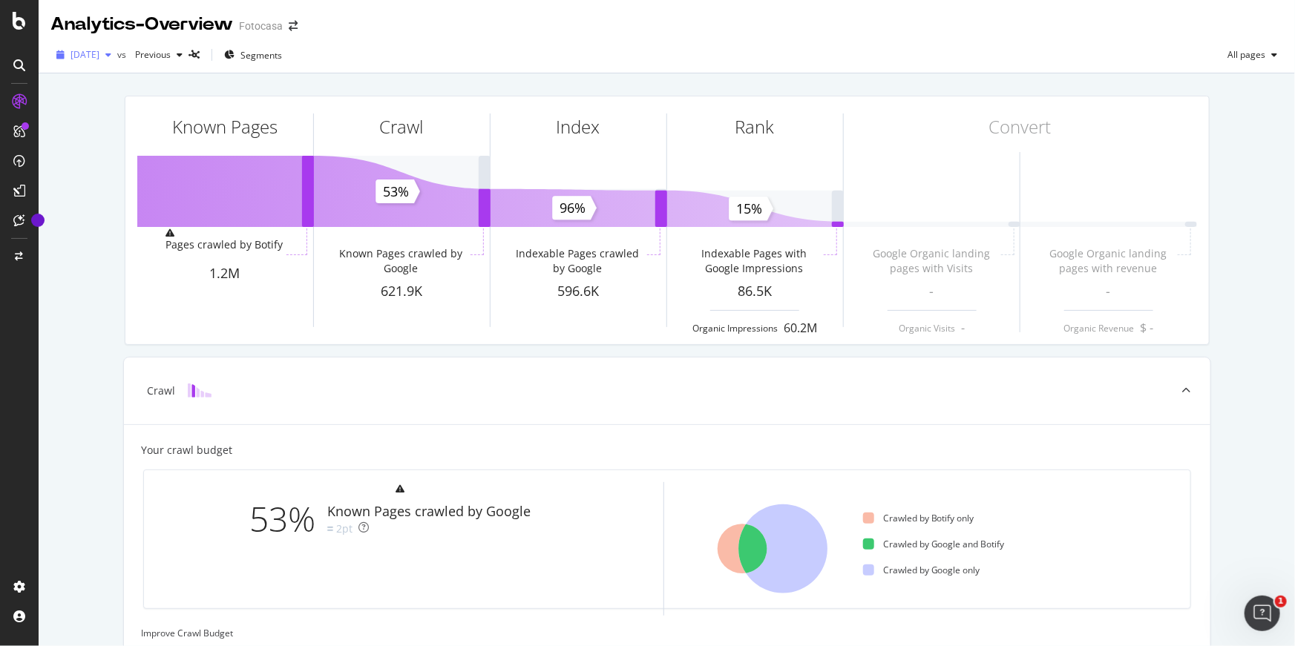
click at [99, 59] on span "[DATE]" at bounding box center [85, 54] width 29 height 13
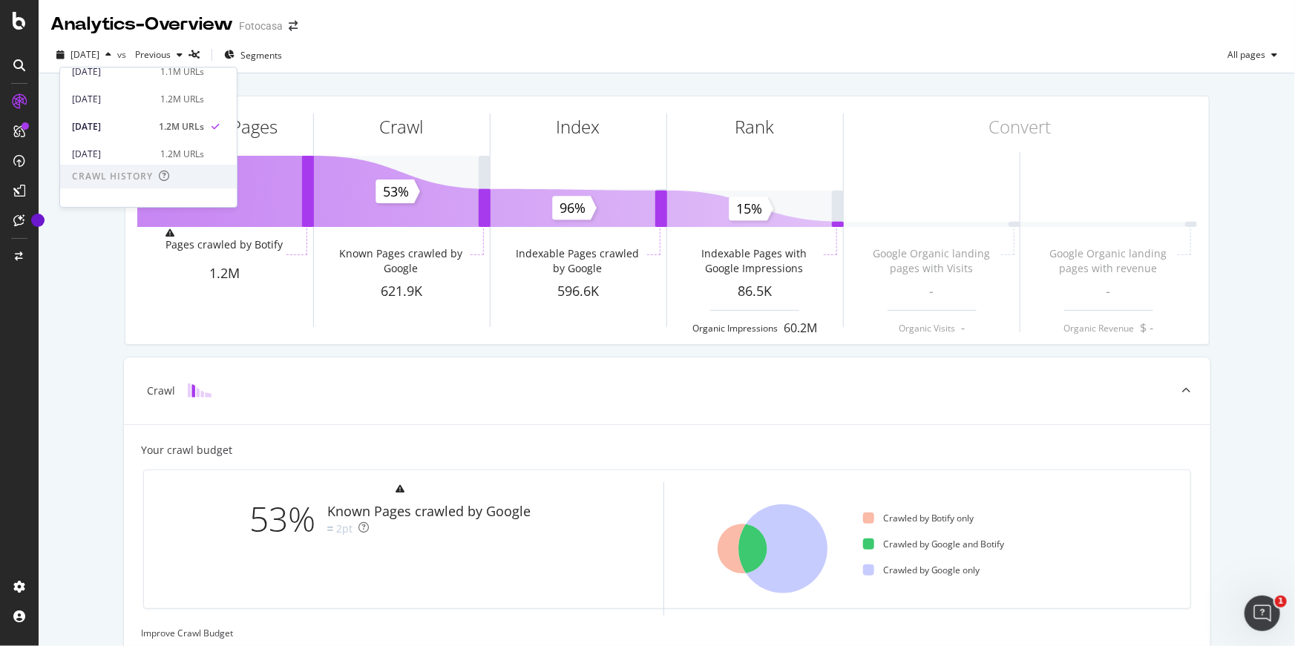
scroll to position [203, 0]
click at [138, 145] on div "[DATE]" at bounding box center [111, 151] width 79 height 13
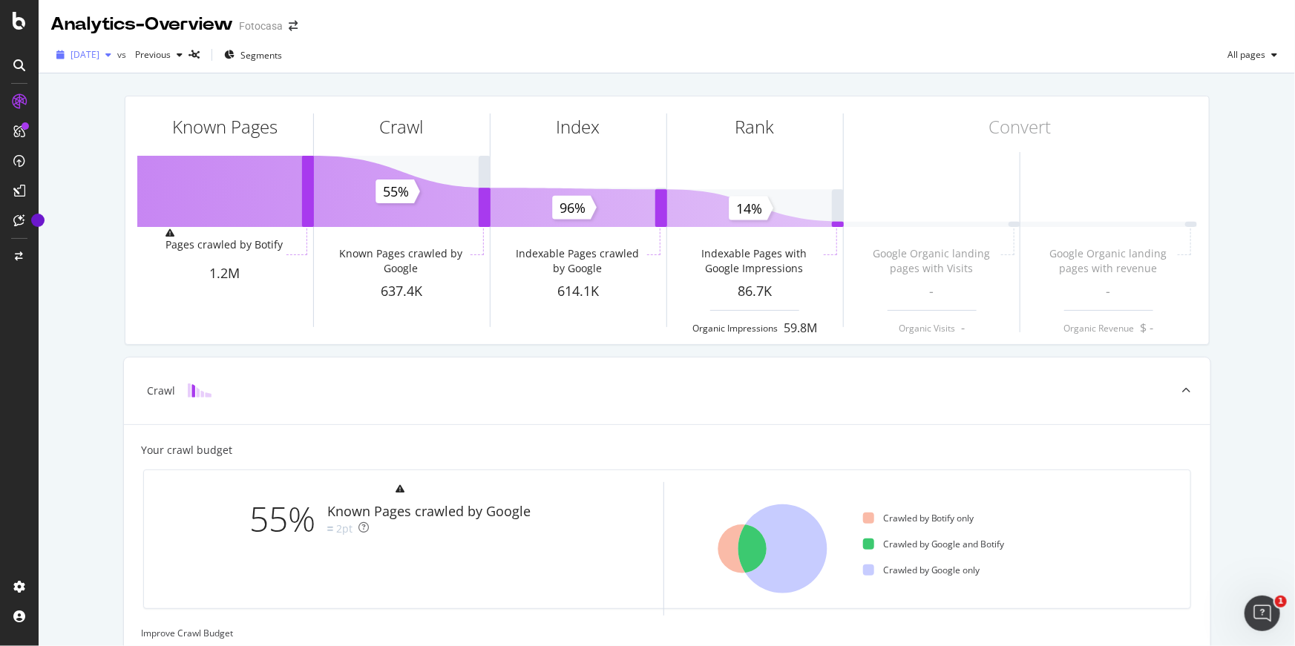
click at [113, 62] on div "[DATE]" at bounding box center [83, 55] width 67 height 22
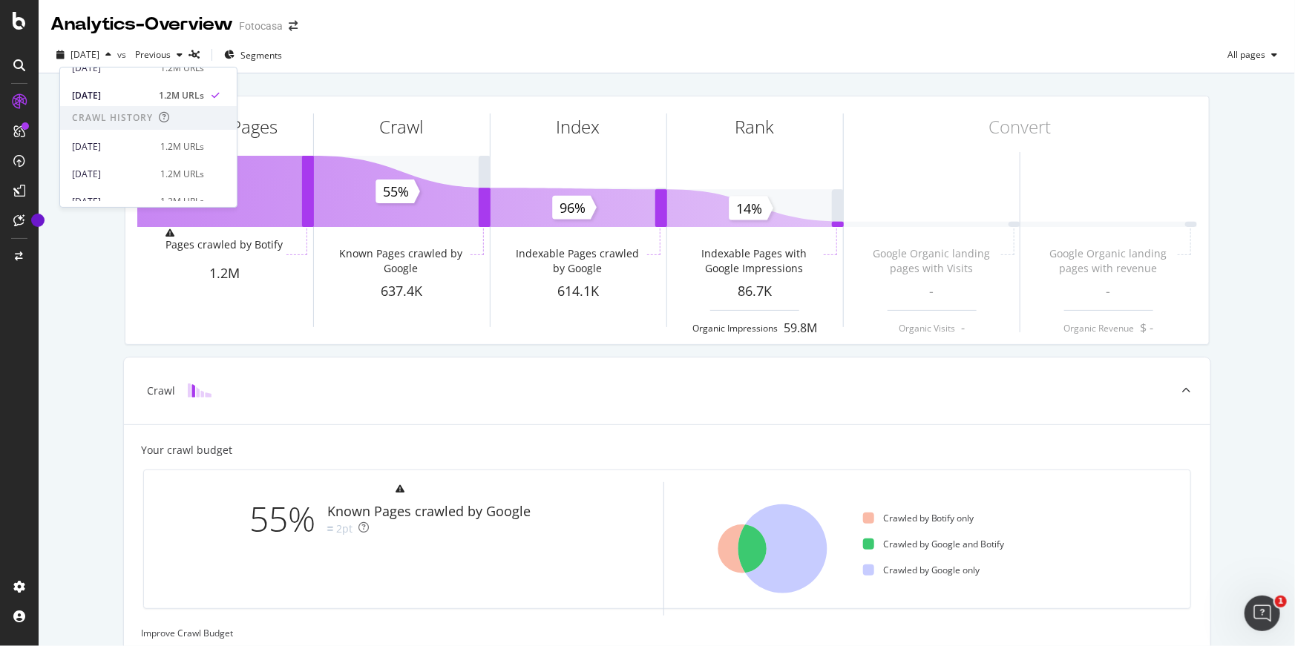
scroll to position [260, 0]
click at [136, 155] on div "[DATE] 1.2M URLs" at bounding box center [148, 146] width 177 height 22
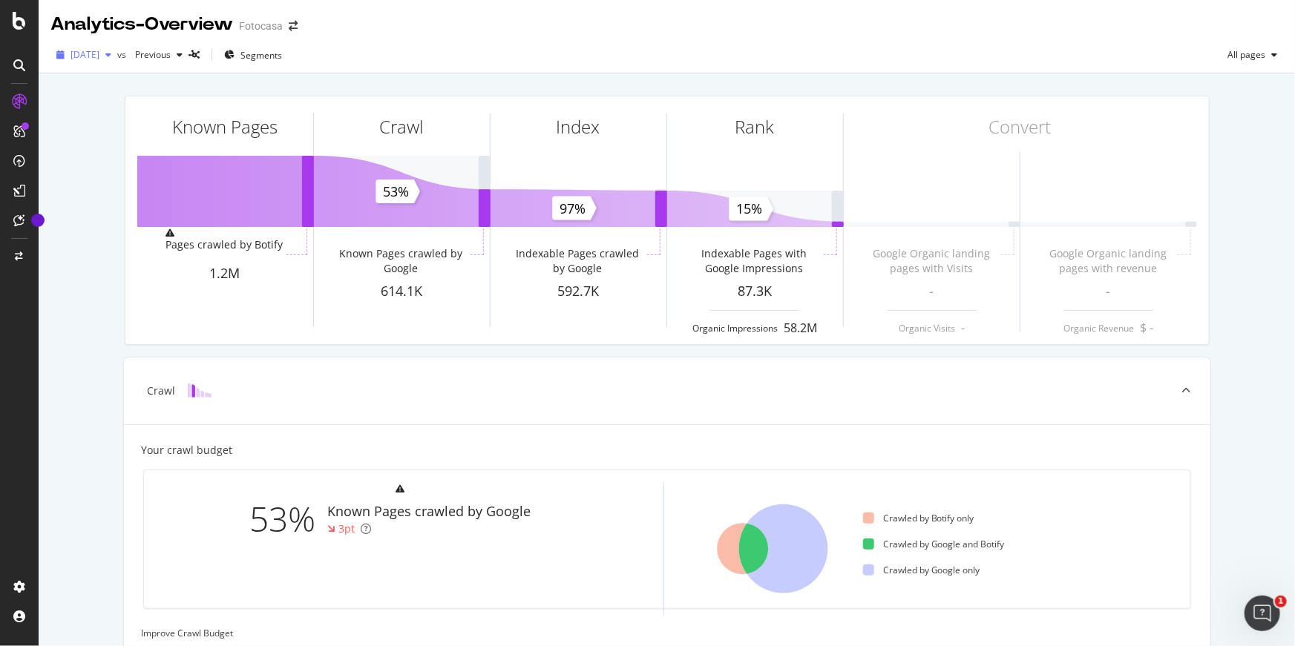
click at [90, 60] on span "[DATE]" at bounding box center [85, 54] width 29 height 13
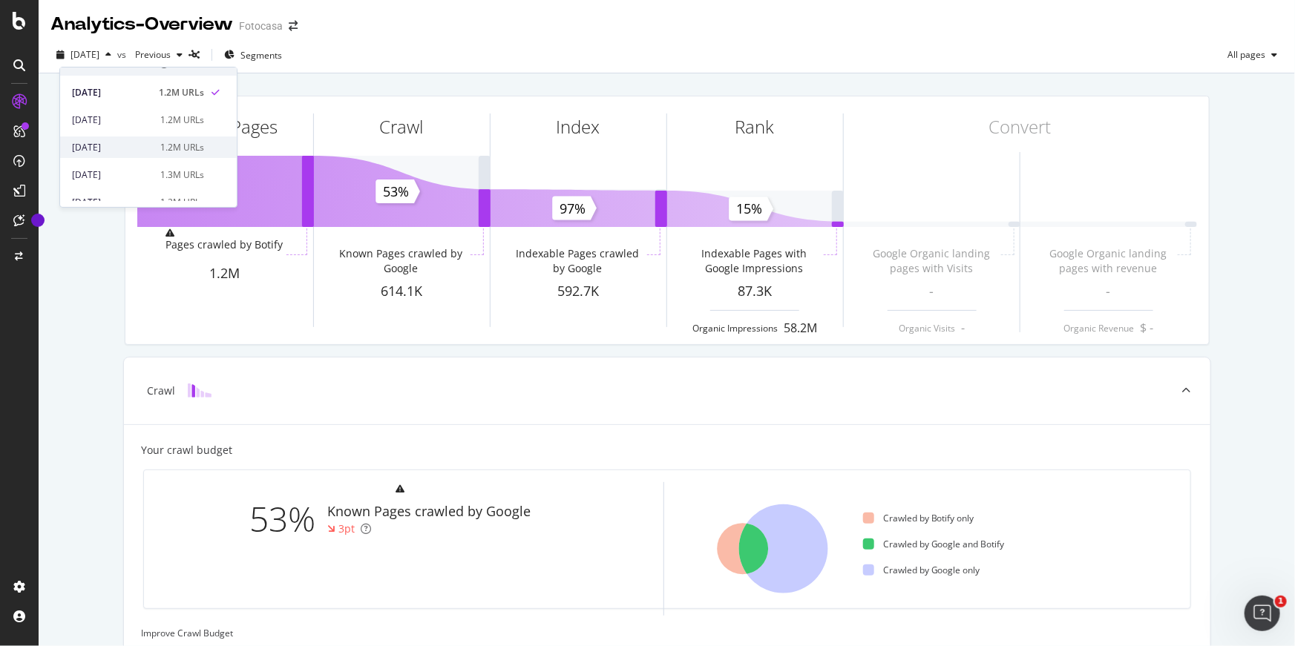
scroll to position [313, 0]
click at [165, 120] on div "1.2M URLs" at bounding box center [182, 120] width 44 height 13
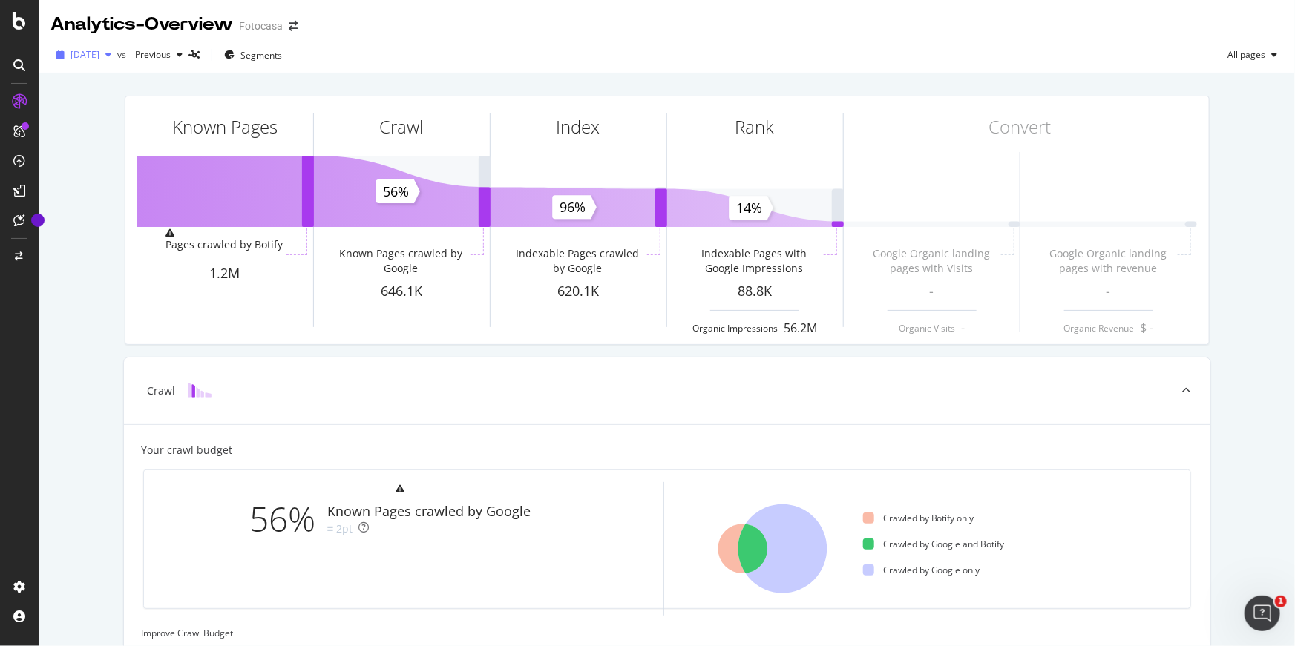
click at [85, 53] on span "[DATE]" at bounding box center [85, 54] width 29 height 13
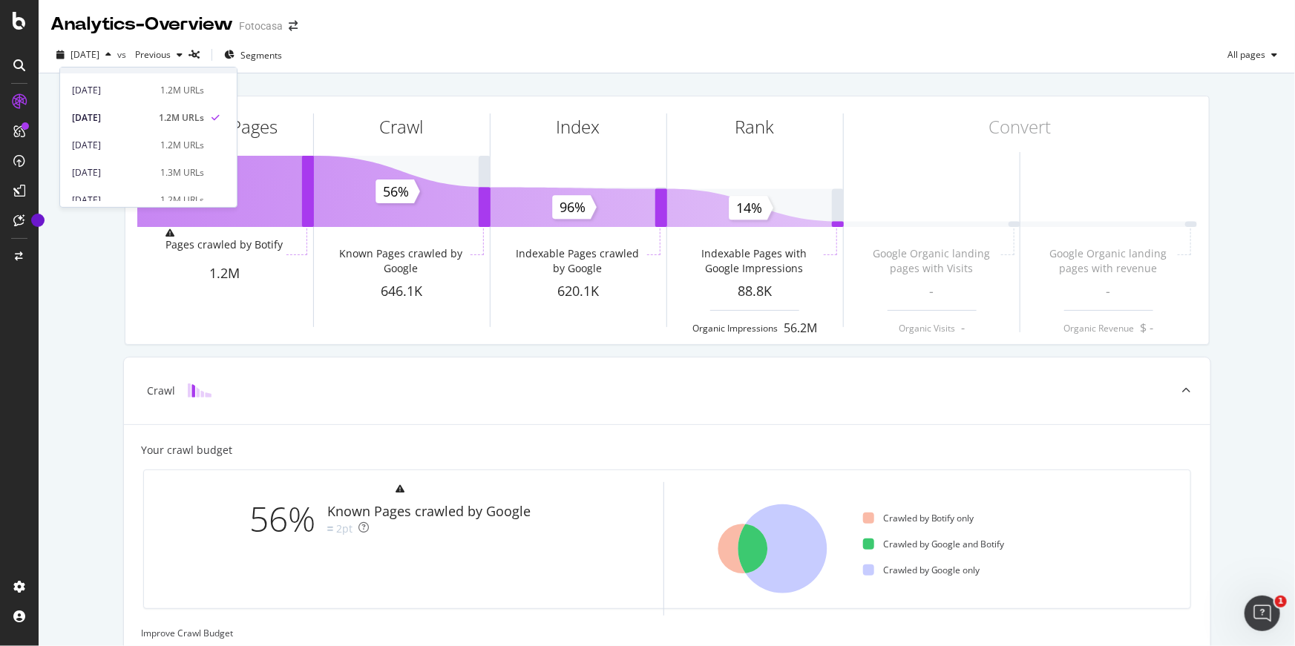
scroll to position [320, 0]
click at [138, 145] on div "[DATE]" at bounding box center [111, 141] width 79 height 13
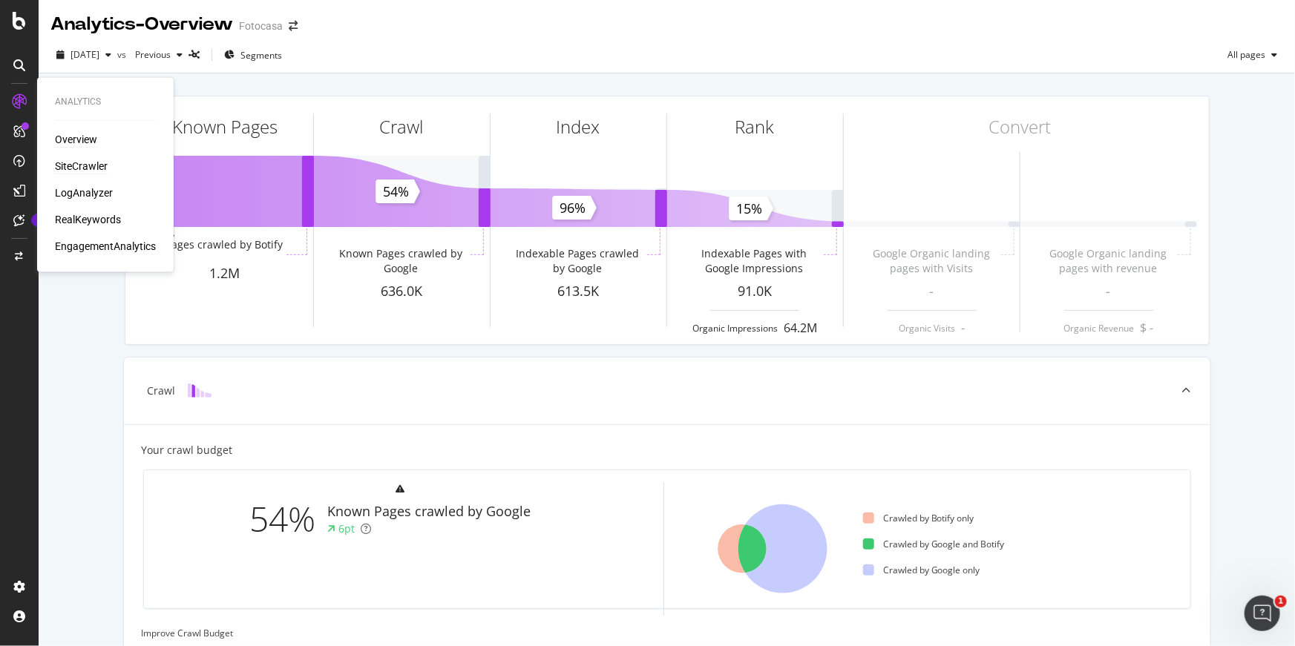
click at [94, 166] on div "SiteCrawler" at bounding box center [81, 167] width 53 height 15
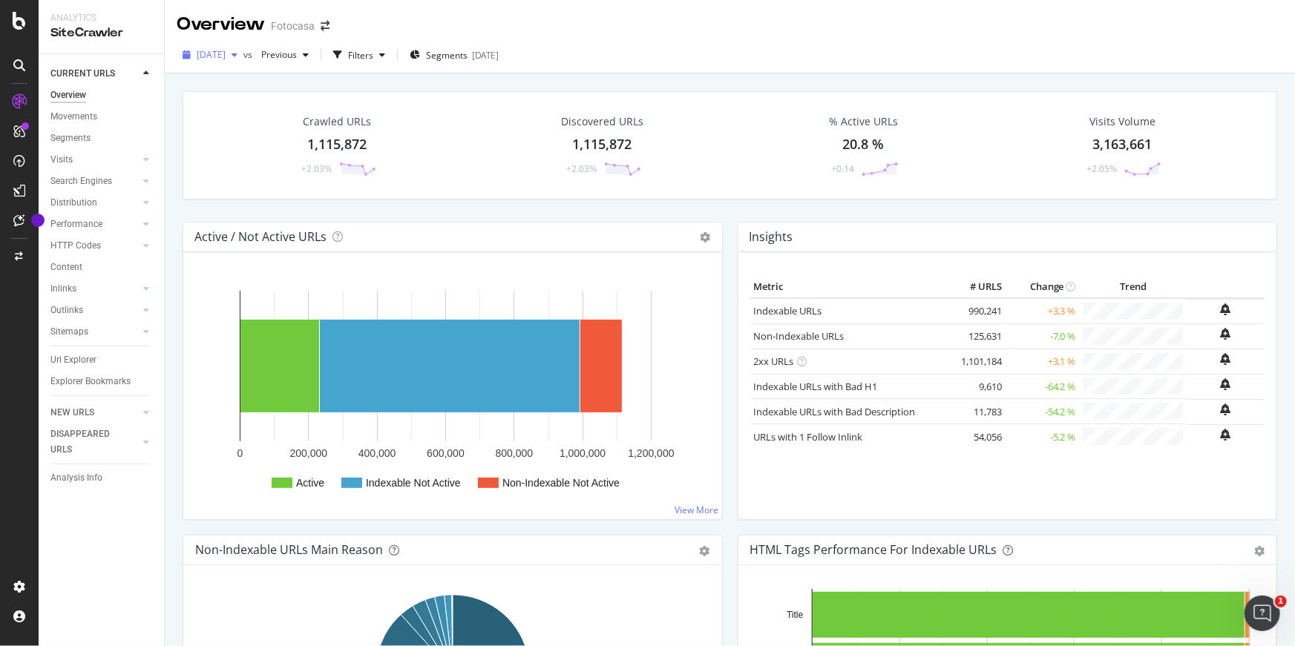
click at [212, 55] on span "[DATE]" at bounding box center [211, 54] width 29 height 13
click at [234, 260] on div "Active Indexable Not Active Non-Indexable Not Active 0 200,000 400,000 600,000 …" at bounding box center [452, 385] width 539 height 267
click at [226, 59] on span "[DATE]" at bounding box center [211, 54] width 29 height 13
click at [246, 131] on div "[DATE]" at bounding box center [237, 135] width 79 height 13
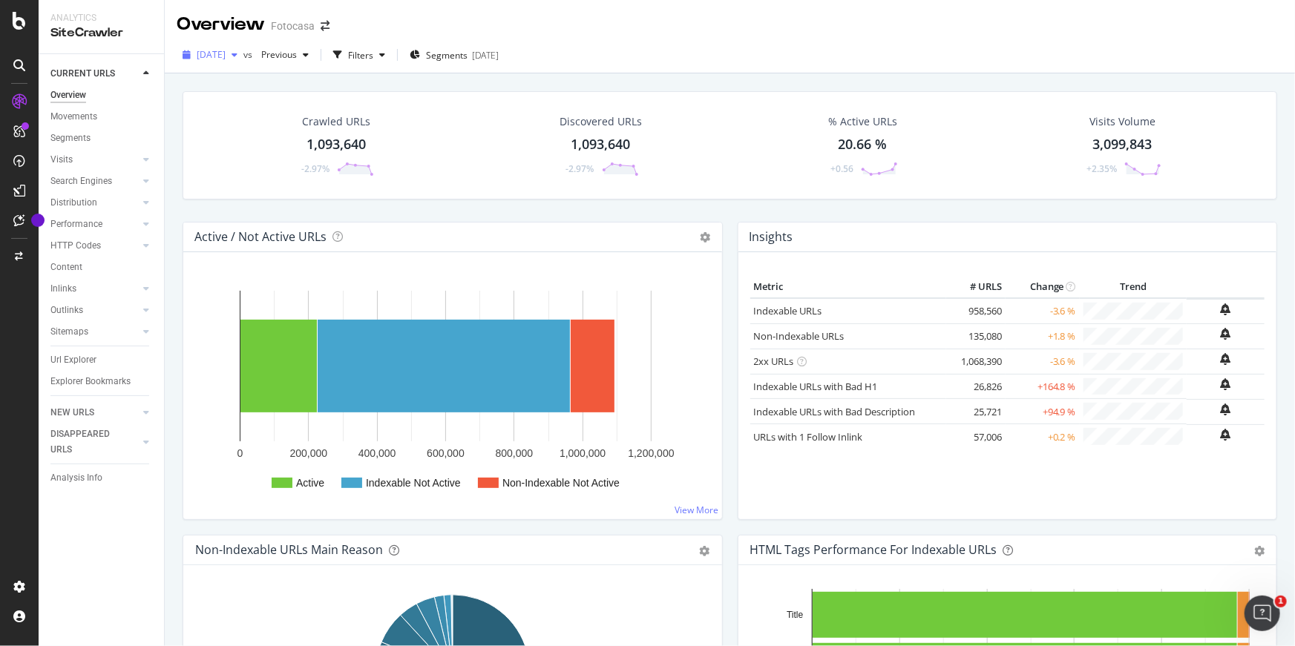
click at [240, 62] on div "[DATE]" at bounding box center [210, 55] width 67 height 22
click at [252, 157] on div "[DATE]" at bounding box center [237, 163] width 79 height 13
click at [226, 54] on span "[DATE]" at bounding box center [211, 54] width 29 height 13
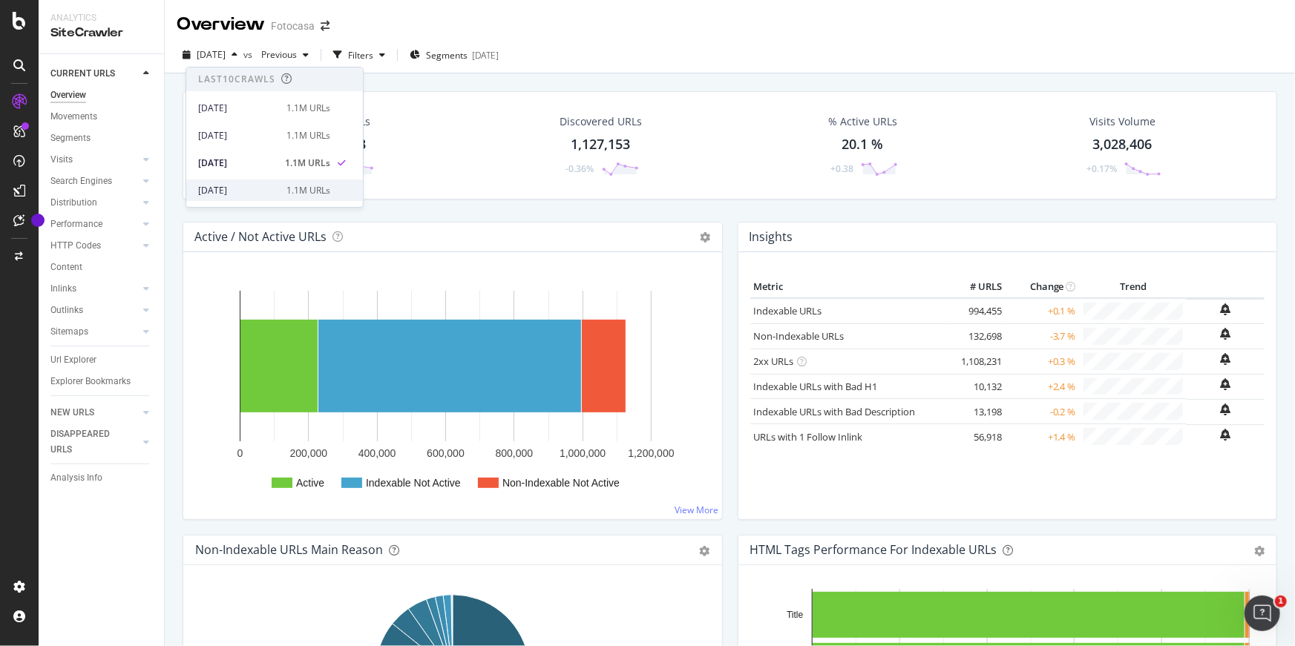
click at [266, 189] on div "[DATE]" at bounding box center [237, 190] width 79 height 13
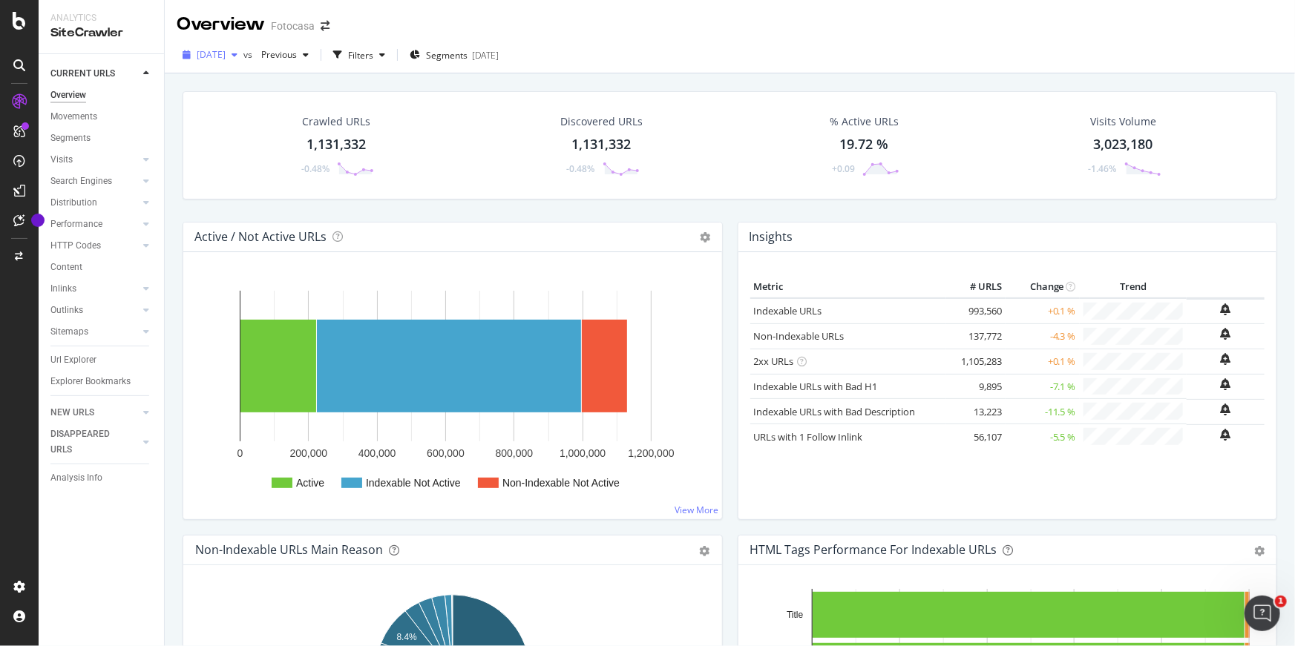
click at [226, 56] on span "[DATE]" at bounding box center [211, 54] width 29 height 13
click at [263, 180] on div "[DATE]" at bounding box center [237, 184] width 79 height 13
click at [226, 60] on span "[DATE]" at bounding box center [211, 54] width 29 height 13
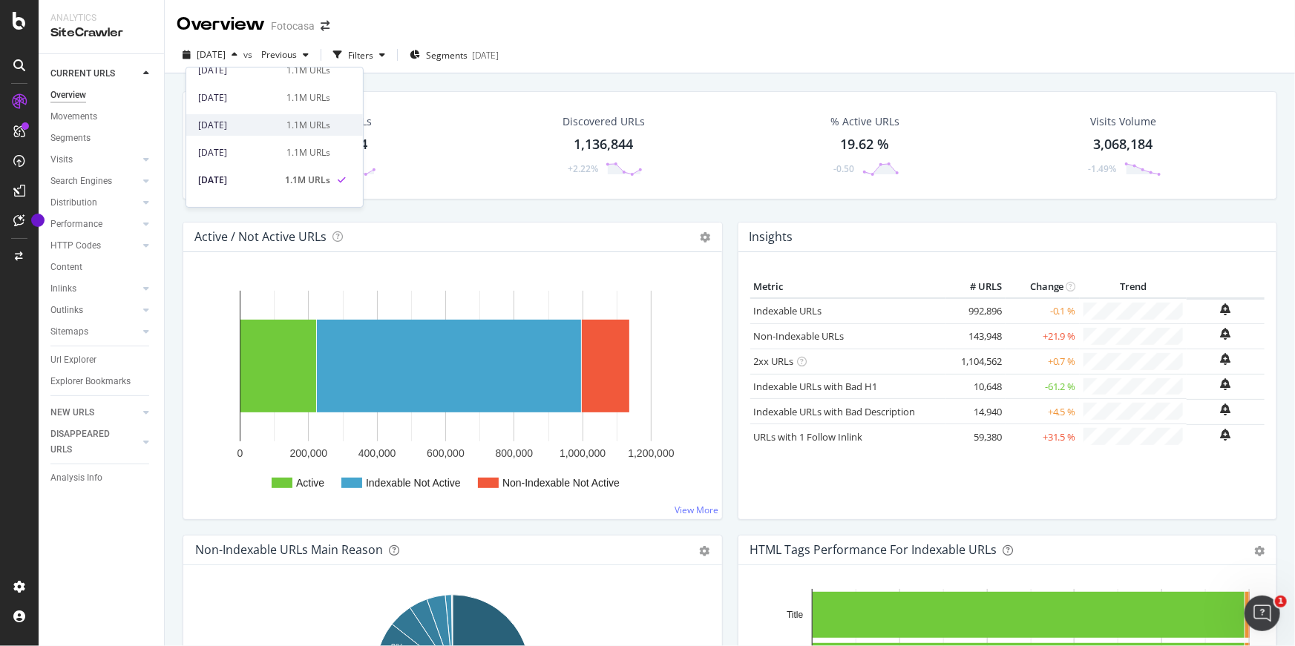
scroll to position [75, 0]
click at [267, 168] on div "[DATE]" at bounding box center [237, 170] width 79 height 13
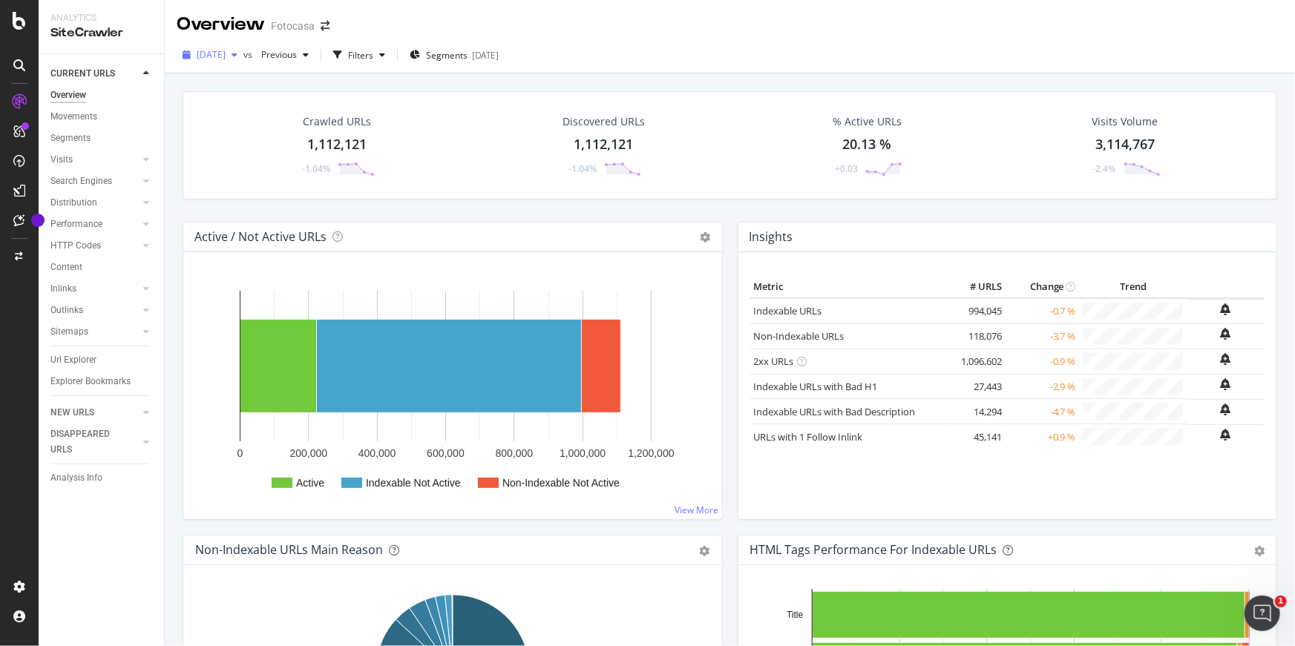
click at [217, 49] on span "[DATE]" at bounding box center [211, 54] width 29 height 13
click at [253, 135] on div "[DATE]" at bounding box center [237, 131] width 79 height 13
click at [226, 55] on span "[DATE]" at bounding box center [211, 54] width 29 height 13
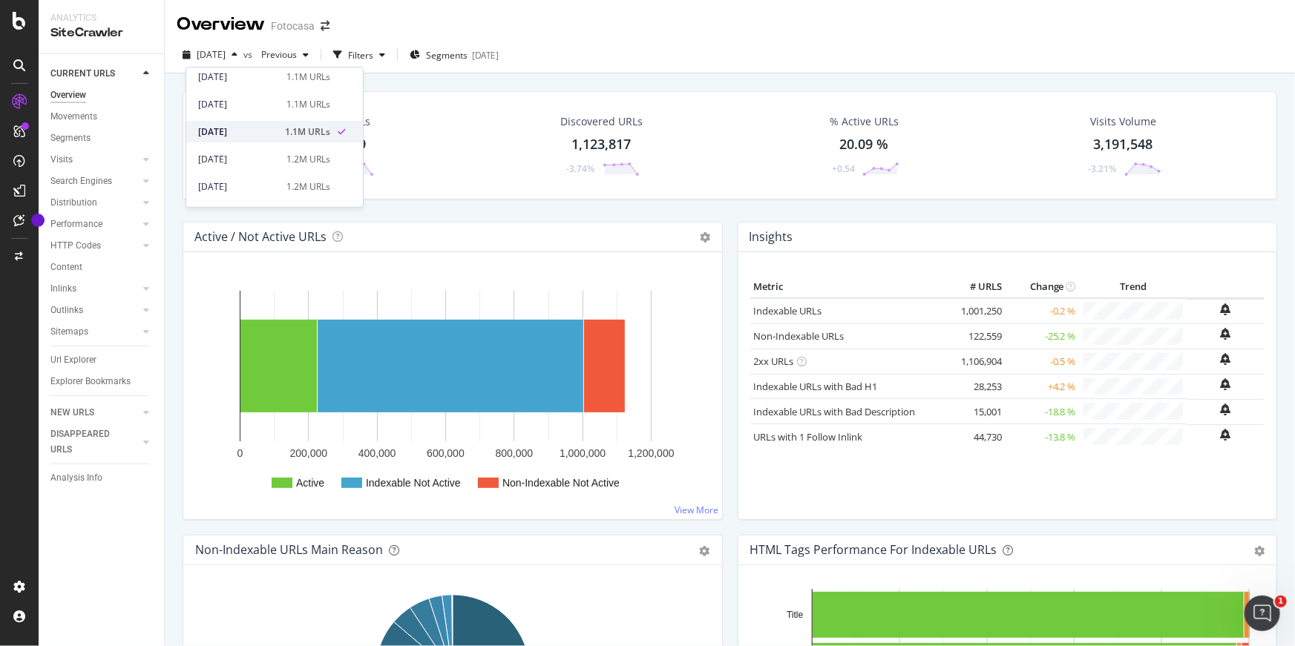
scroll to position [142, 0]
click at [272, 160] on div "[DATE] 1.2M URLs" at bounding box center [264, 157] width 132 height 13
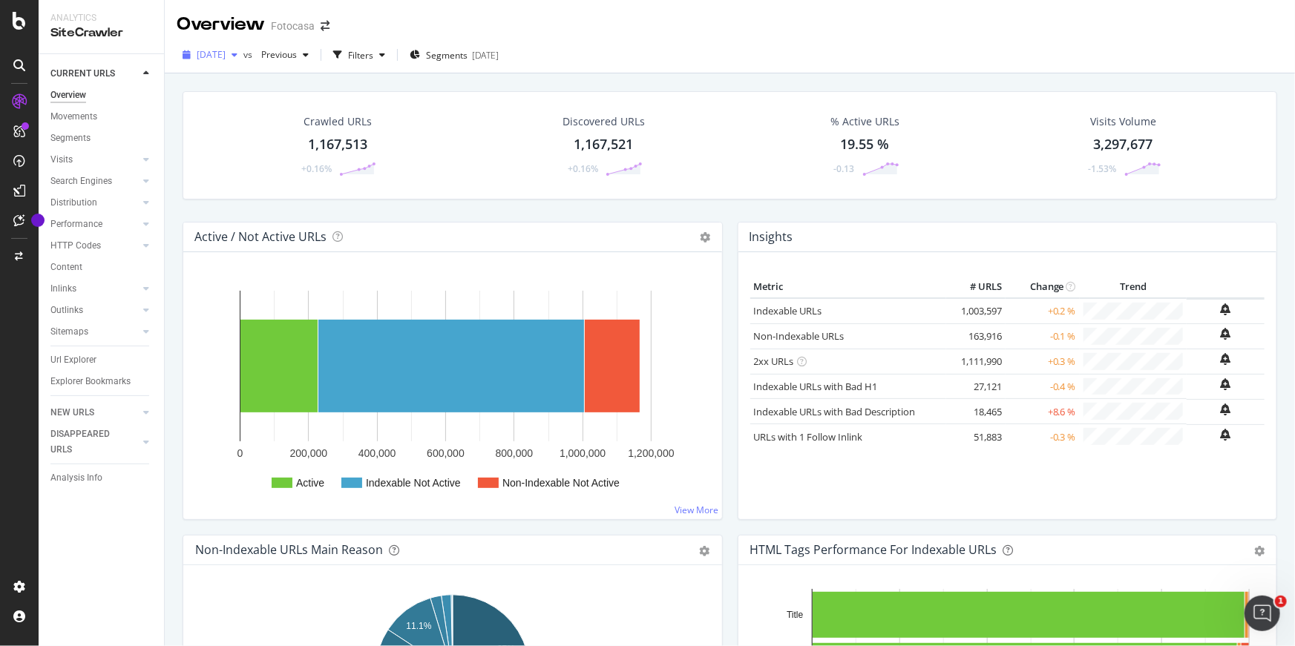
click at [226, 57] on span "[DATE]" at bounding box center [211, 54] width 29 height 13
click at [262, 192] on div "[DATE]" at bounding box center [237, 195] width 79 height 13
click at [226, 55] on span "[DATE]" at bounding box center [211, 54] width 29 height 13
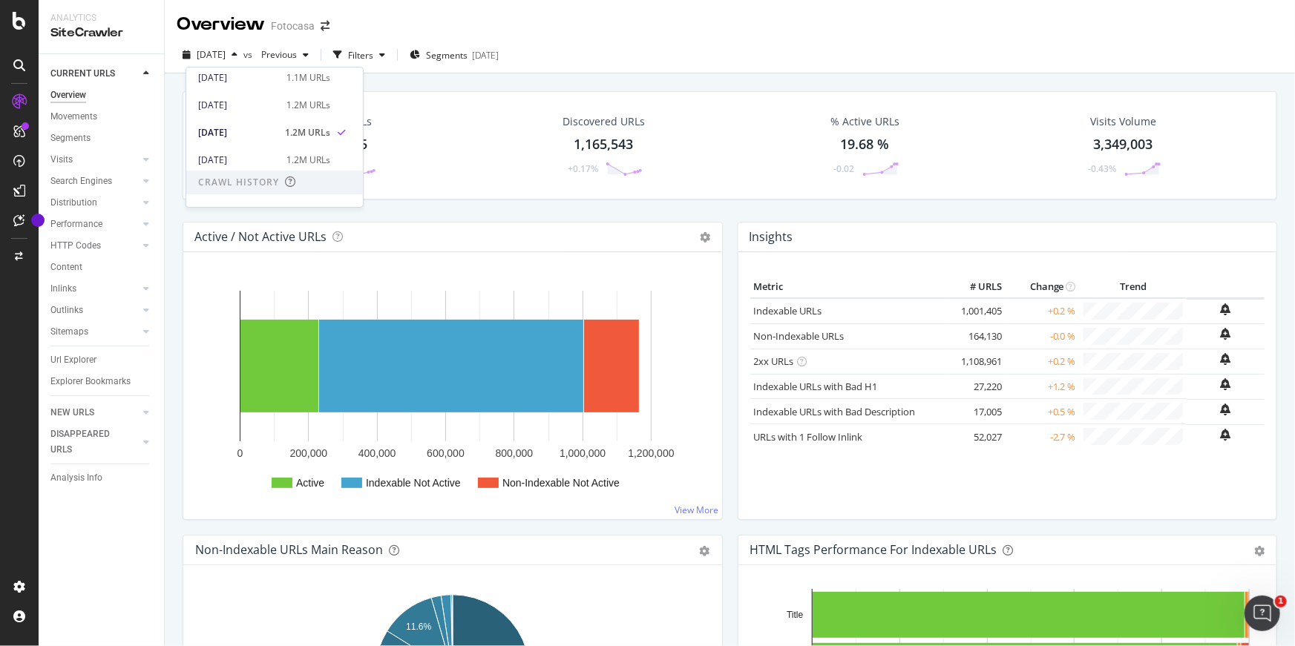
scroll to position [197, 0]
click at [250, 154] on div "[DATE]" at bounding box center [237, 158] width 79 height 13
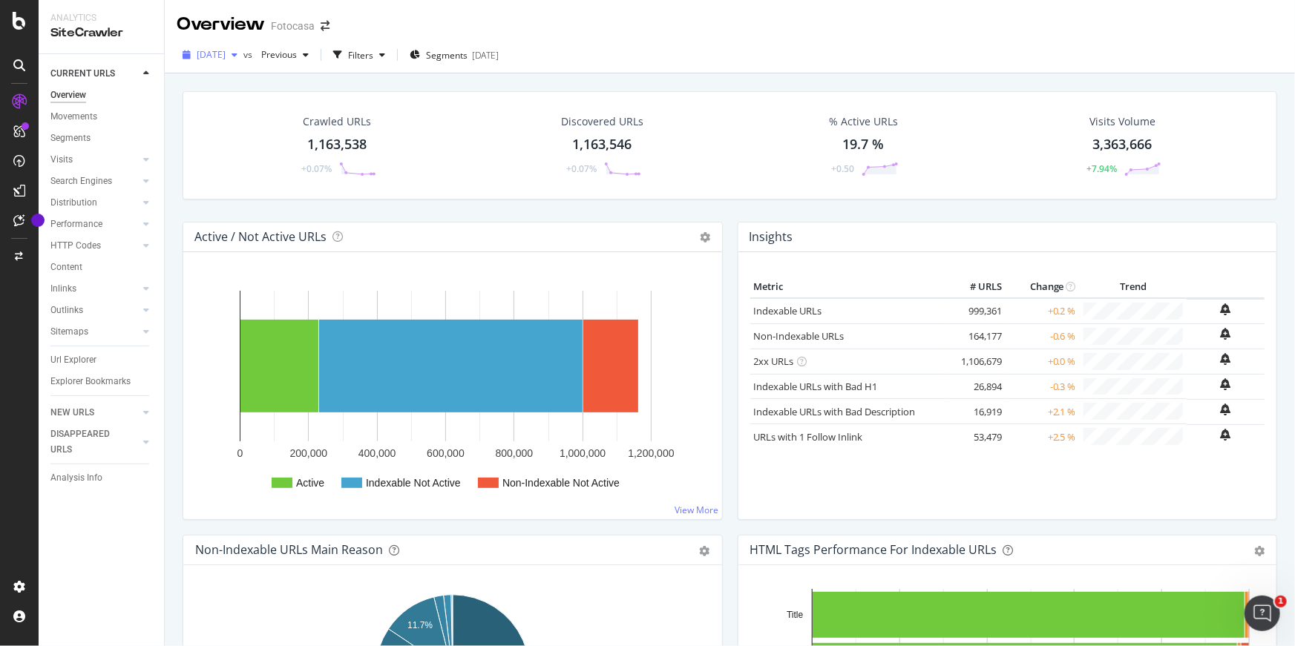
click at [226, 57] on span "[DATE]" at bounding box center [211, 54] width 29 height 13
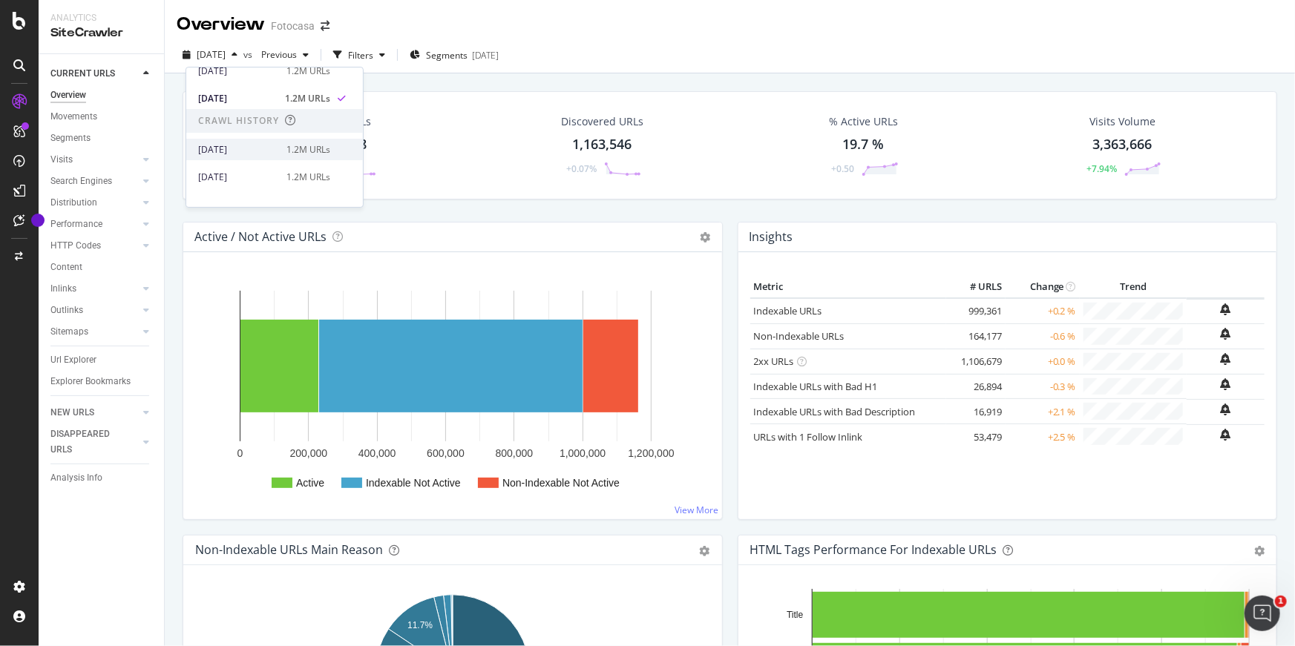
click at [251, 152] on div "[DATE]" at bounding box center [237, 149] width 79 height 13
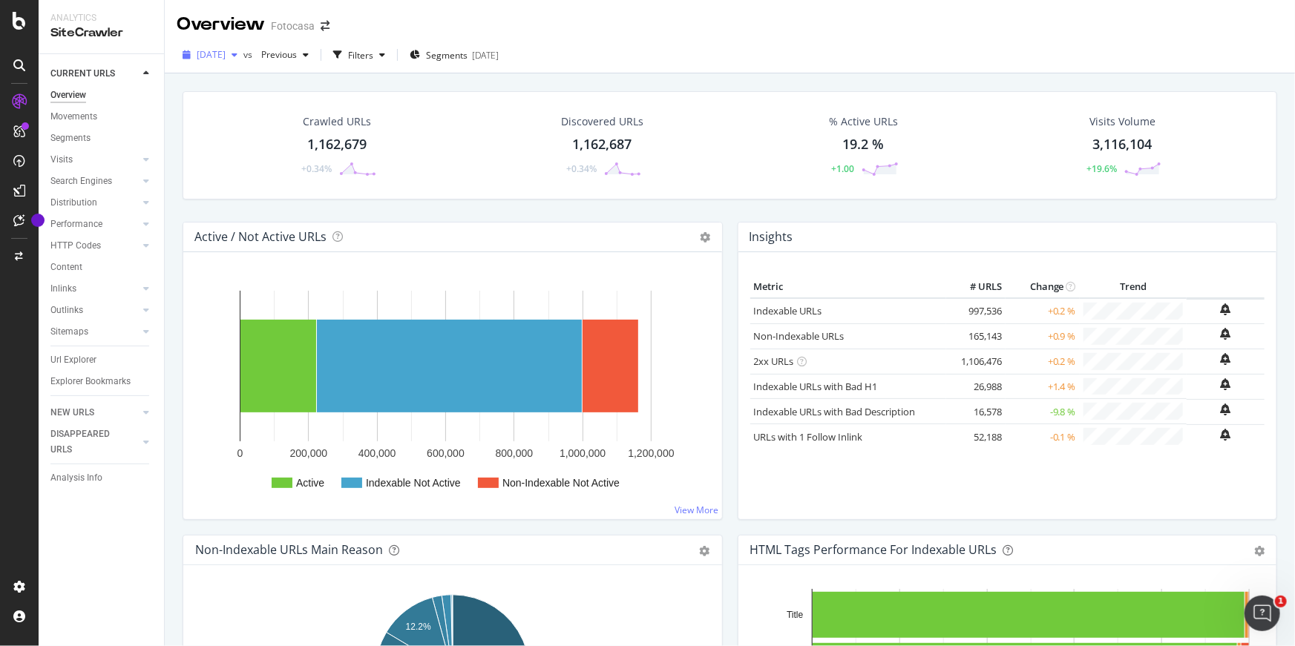
click at [220, 54] on span "[DATE]" at bounding box center [211, 54] width 29 height 13
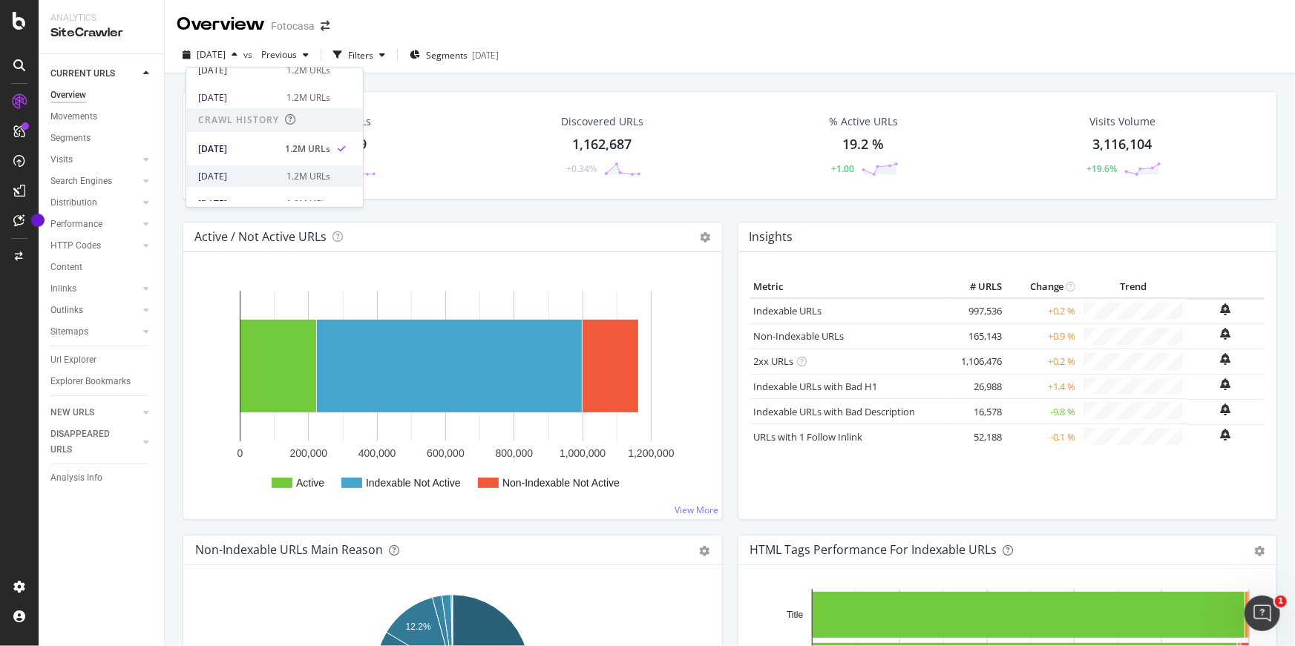
click at [263, 174] on div "[DATE]" at bounding box center [237, 176] width 79 height 13
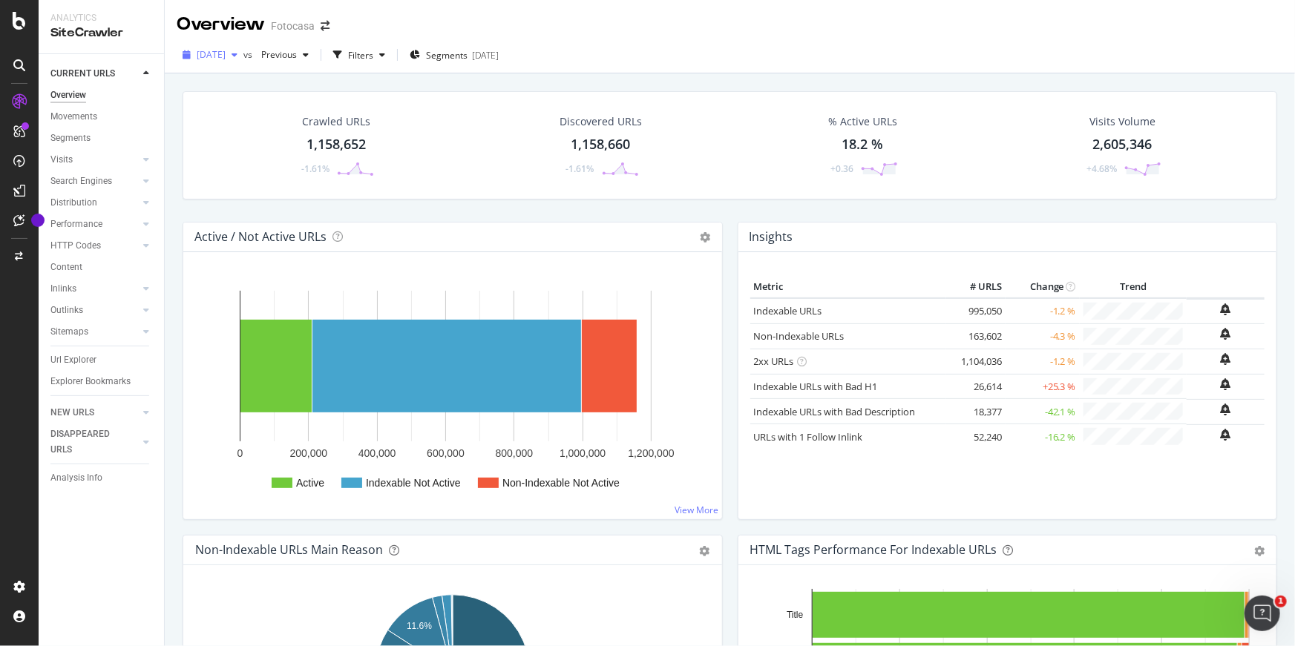
click at [226, 55] on span "[DATE]" at bounding box center [211, 54] width 29 height 13
click at [257, 111] on div "[DATE]" at bounding box center [237, 109] width 79 height 13
